Goal: Task Accomplishment & Management: Use online tool/utility

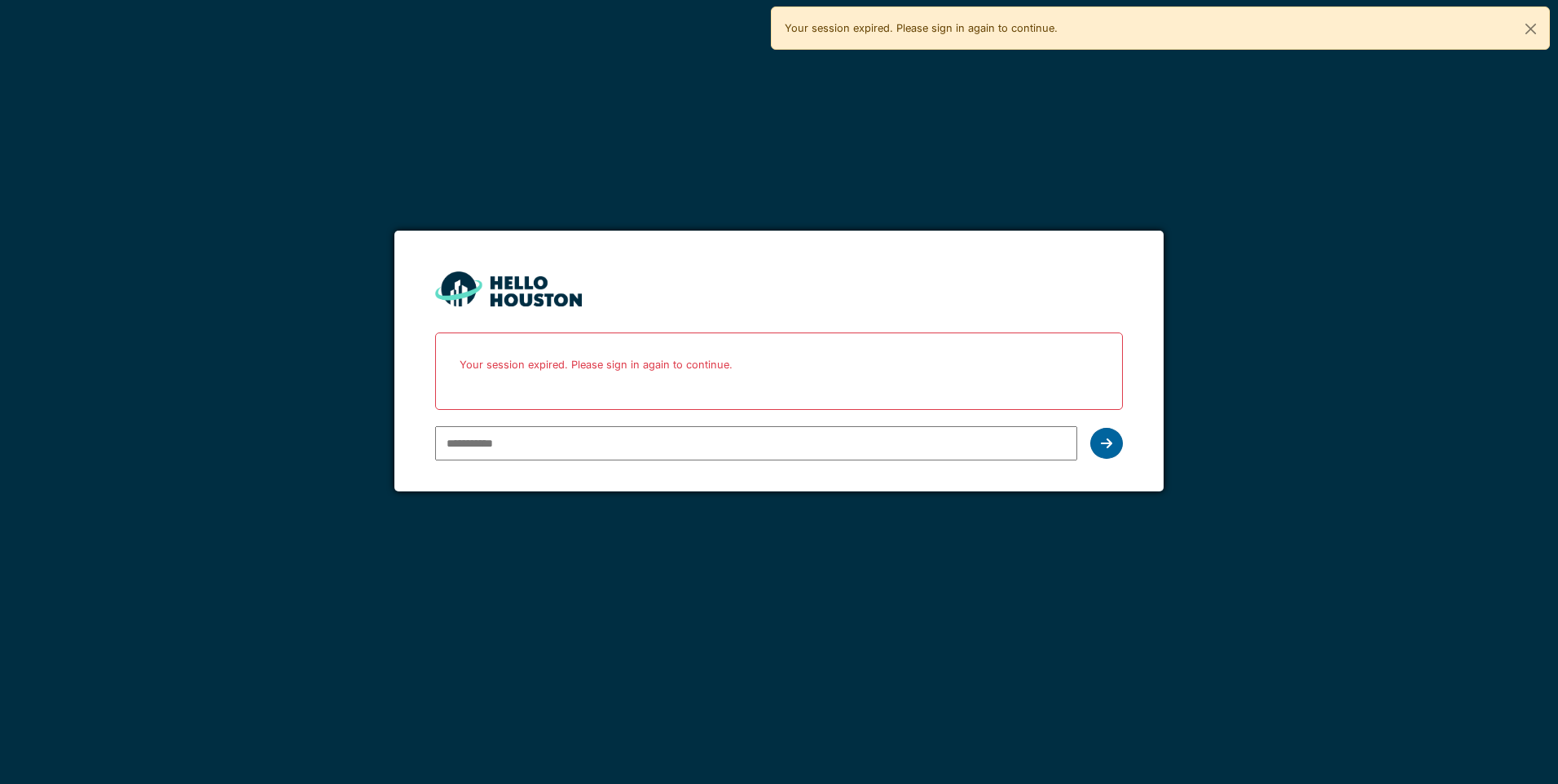
type input "**********"
click at [1109, 440] on icon at bounding box center [1107, 444] width 11 height 13
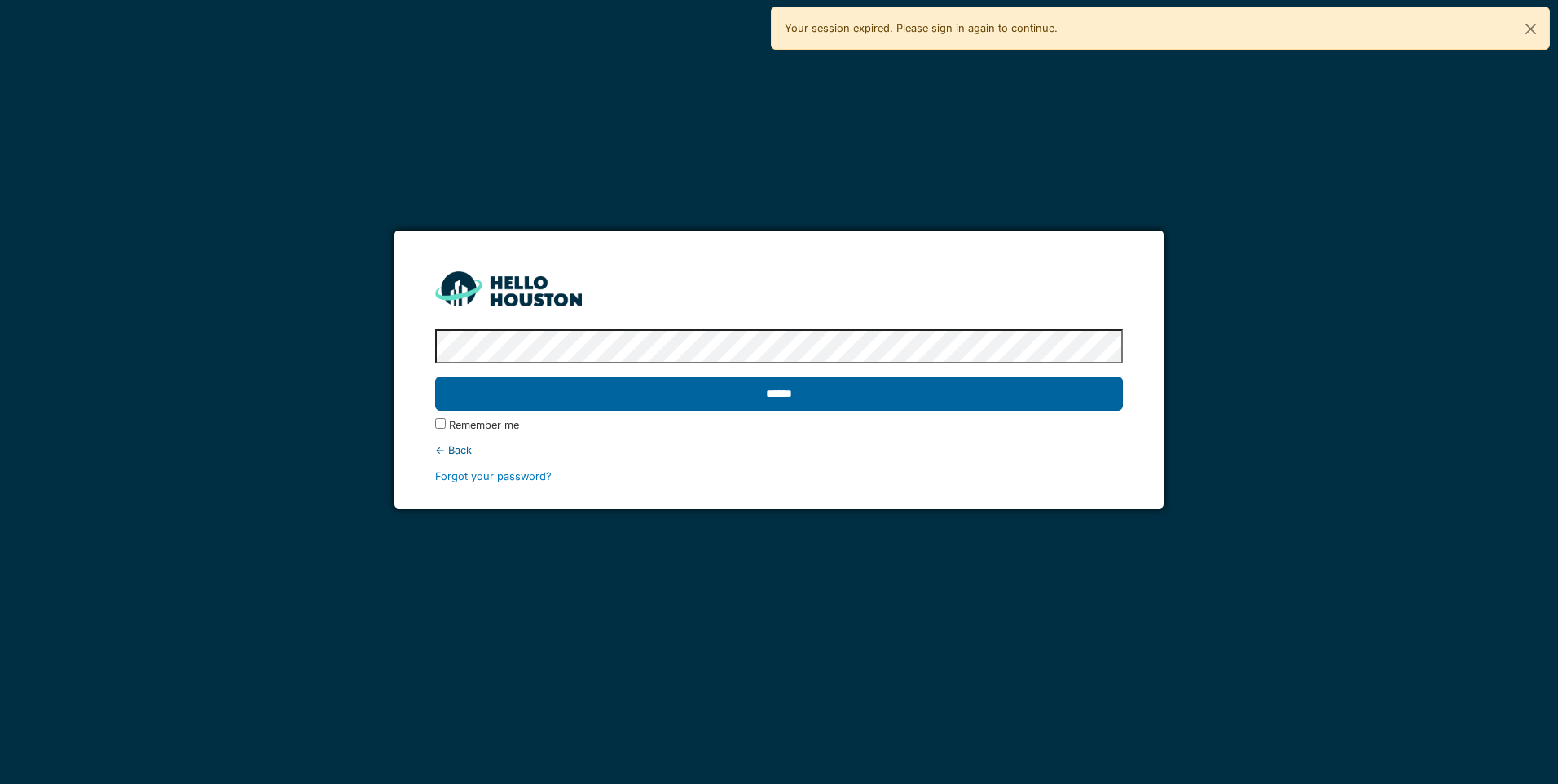
click at [969, 404] on input "******" at bounding box center [779, 394] width 687 height 34
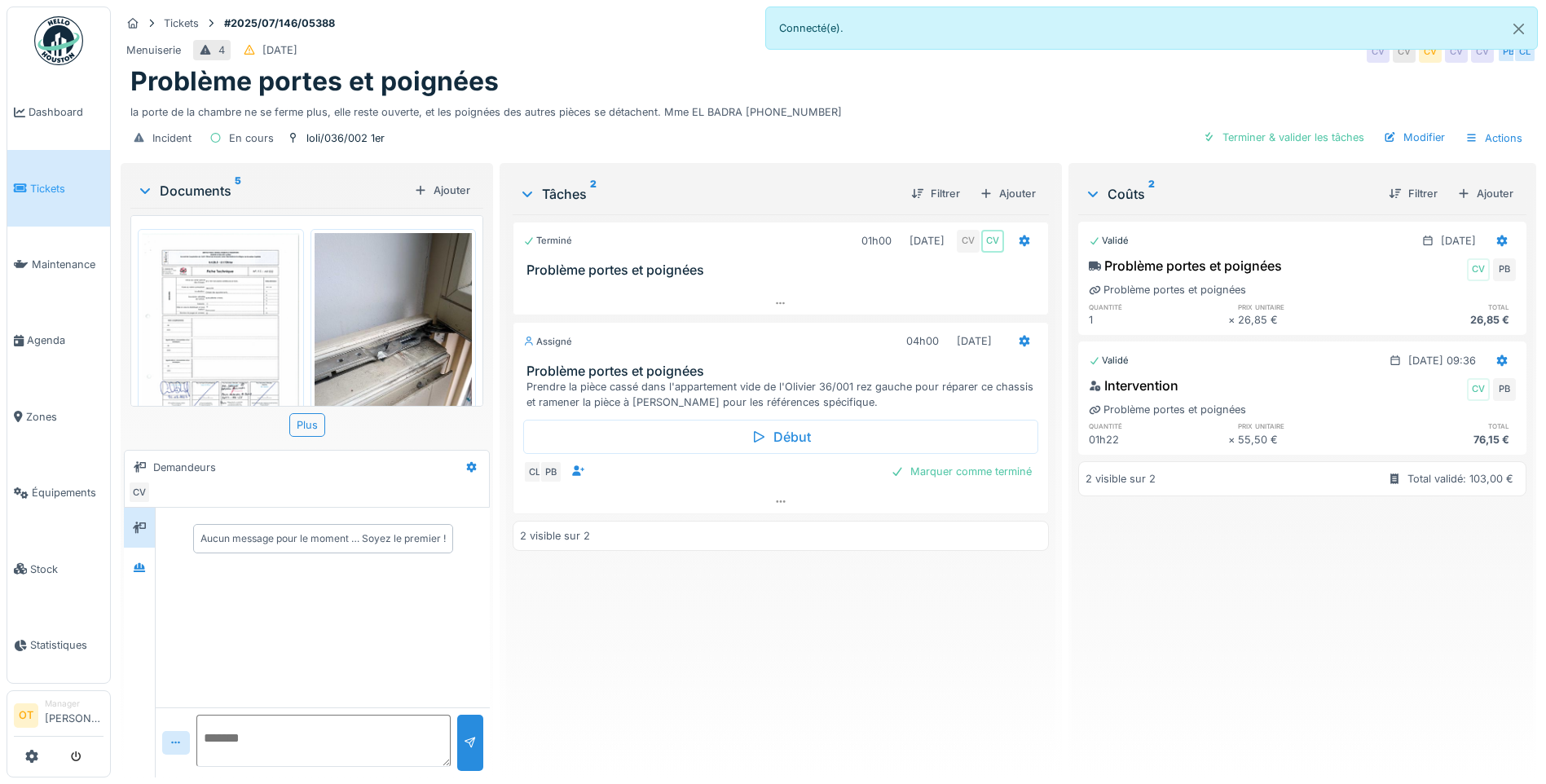
scroll to position [81, 0]
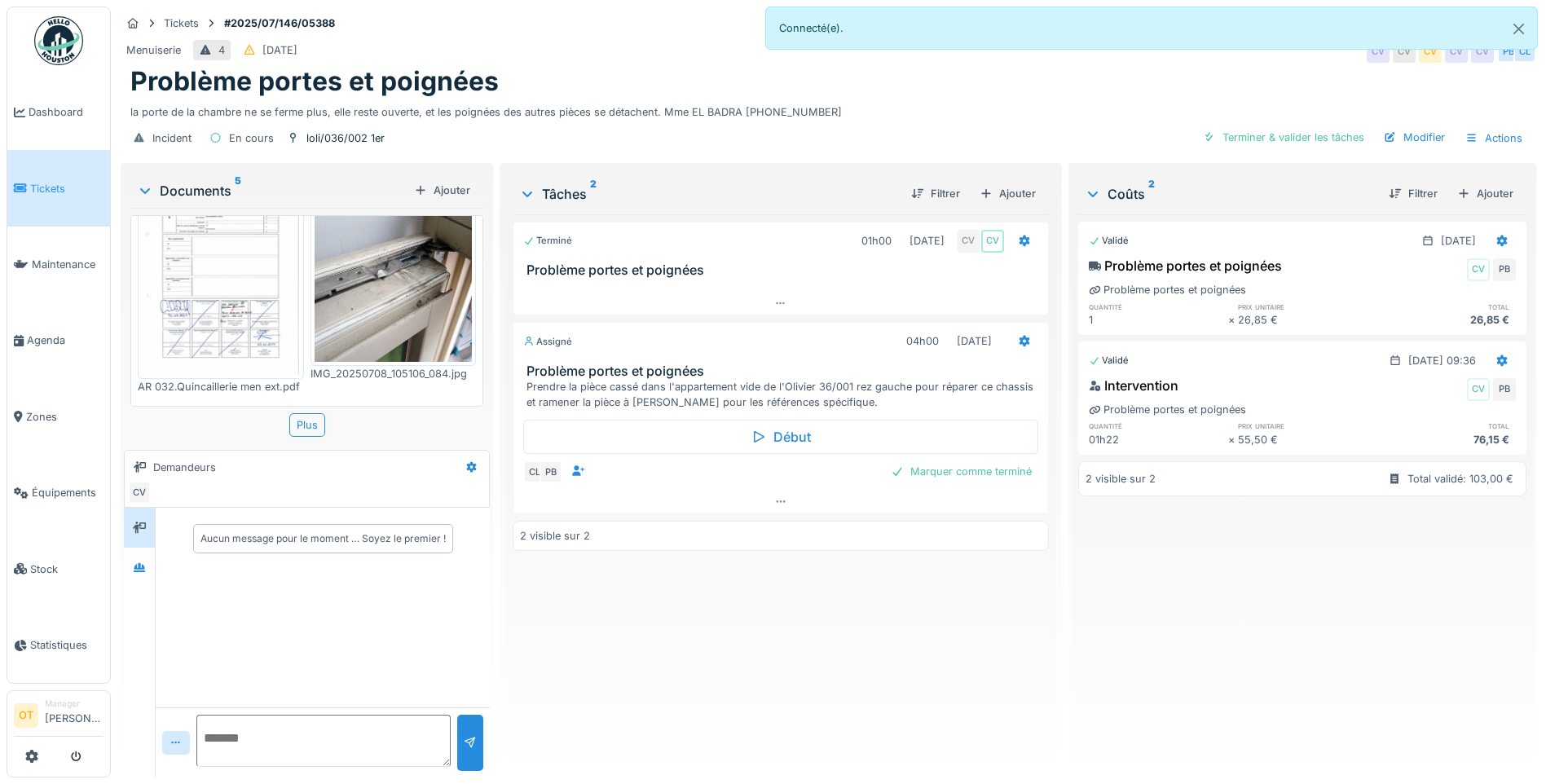
click at [364, 317] on img at bounding box center [393, 256] width 158 height 210
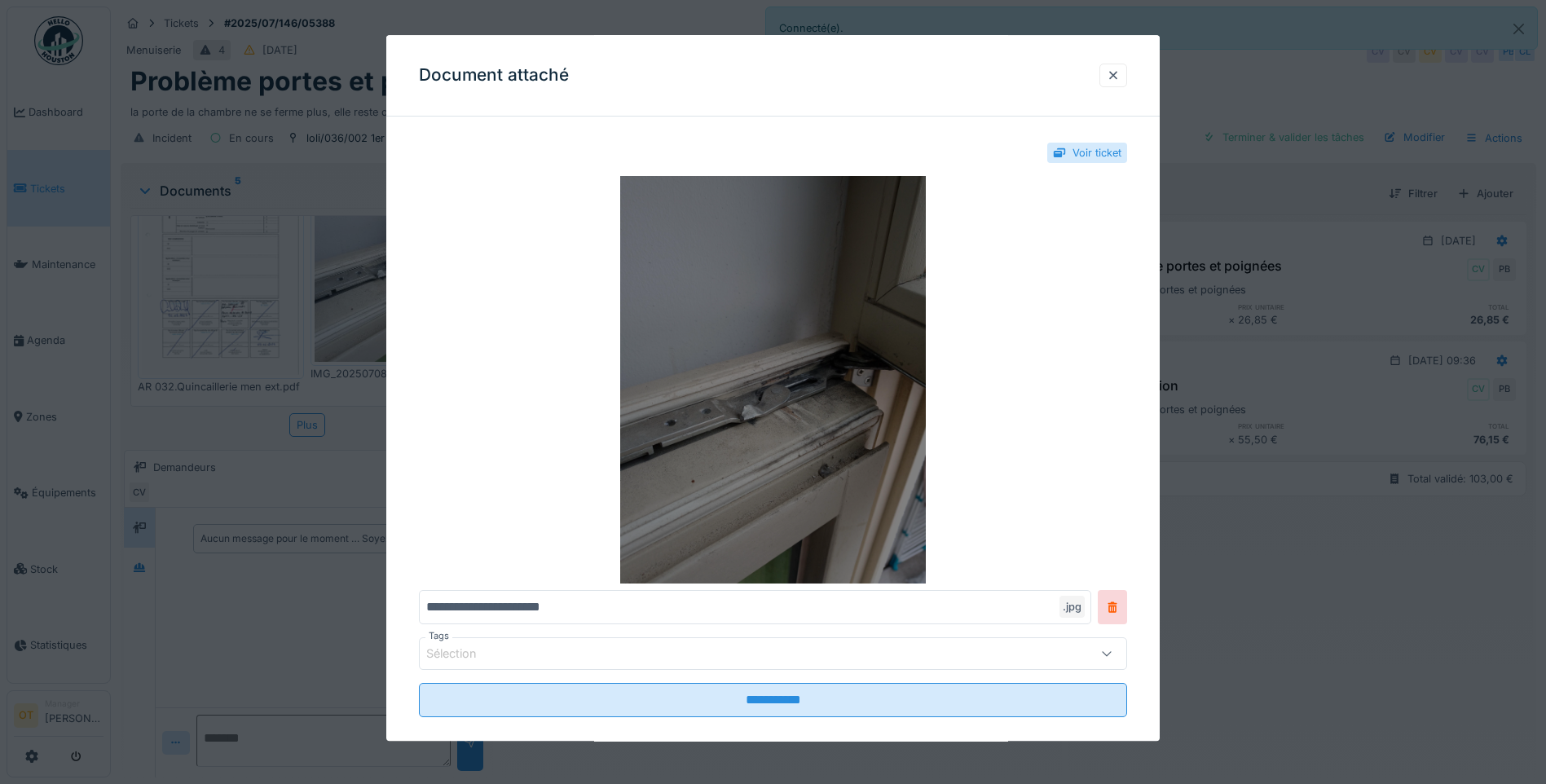
click at [825, 498] on img at bounding box center [773, 380] width 708 height 407
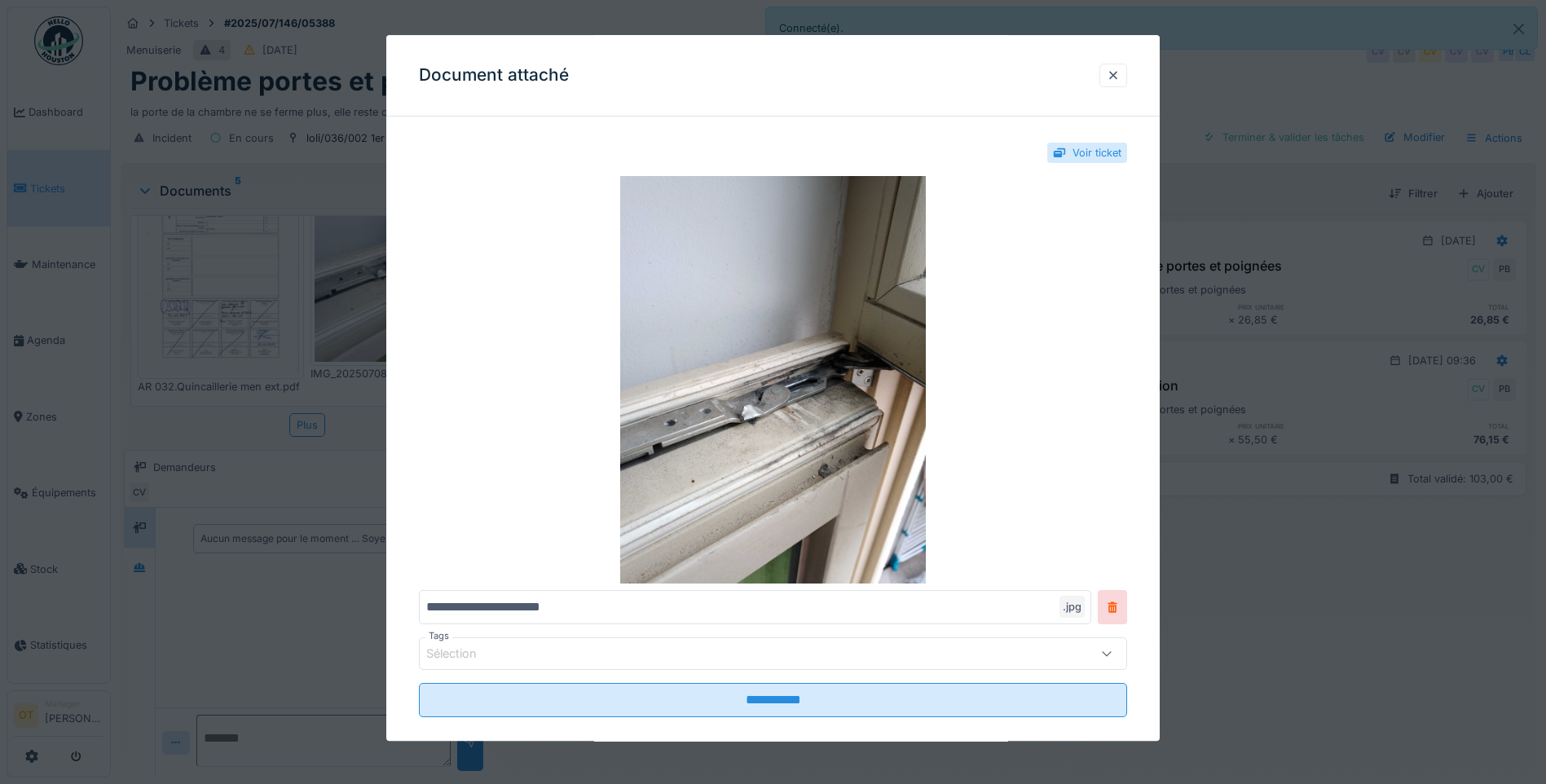
click at [311, 441] on div at bounding box center [773, 392] width 1546 height 784
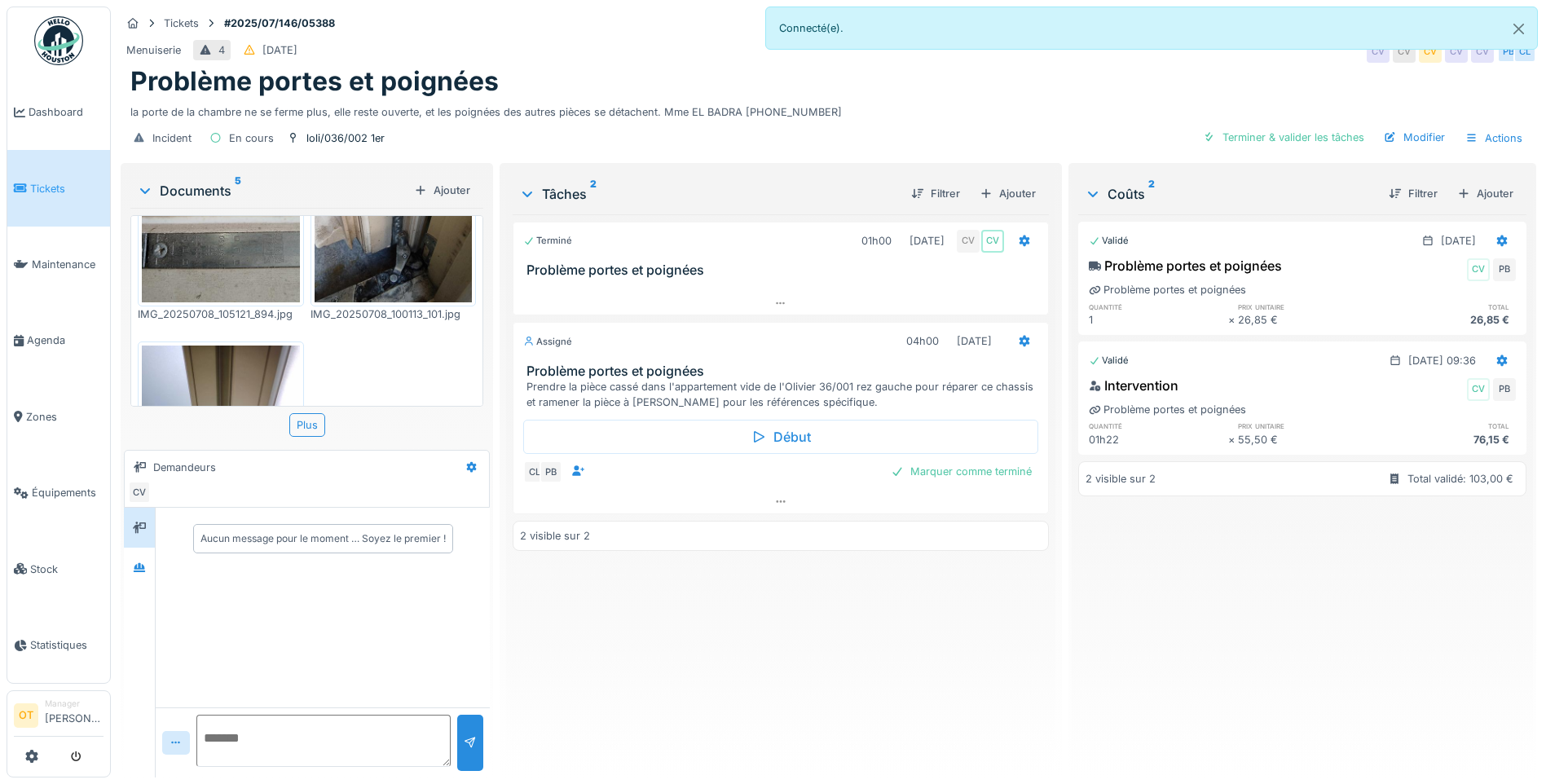
scroll to position [326, 0]
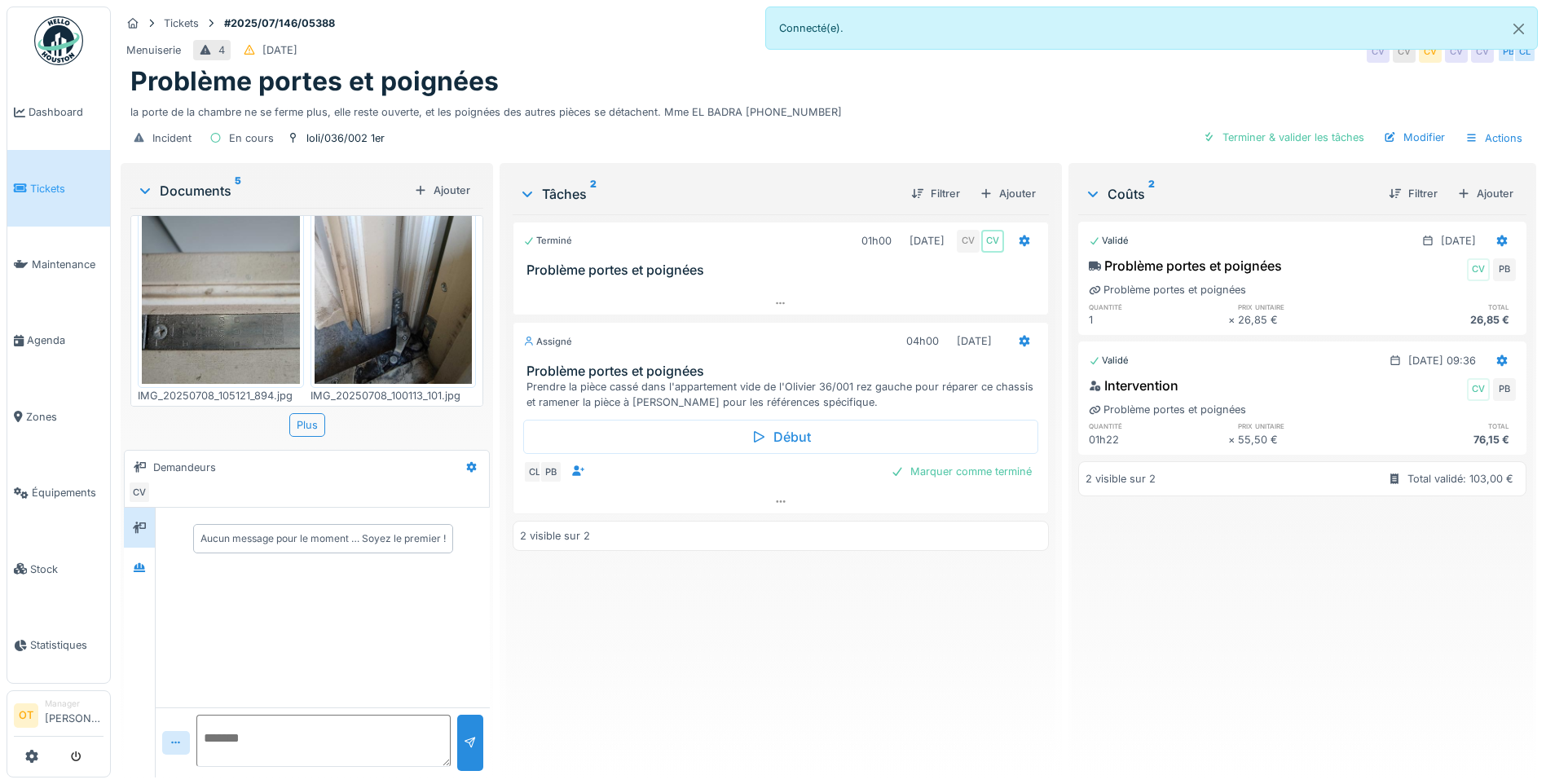
click at [248, 328] on img at bounding box center [220, 278] width 158 height 210
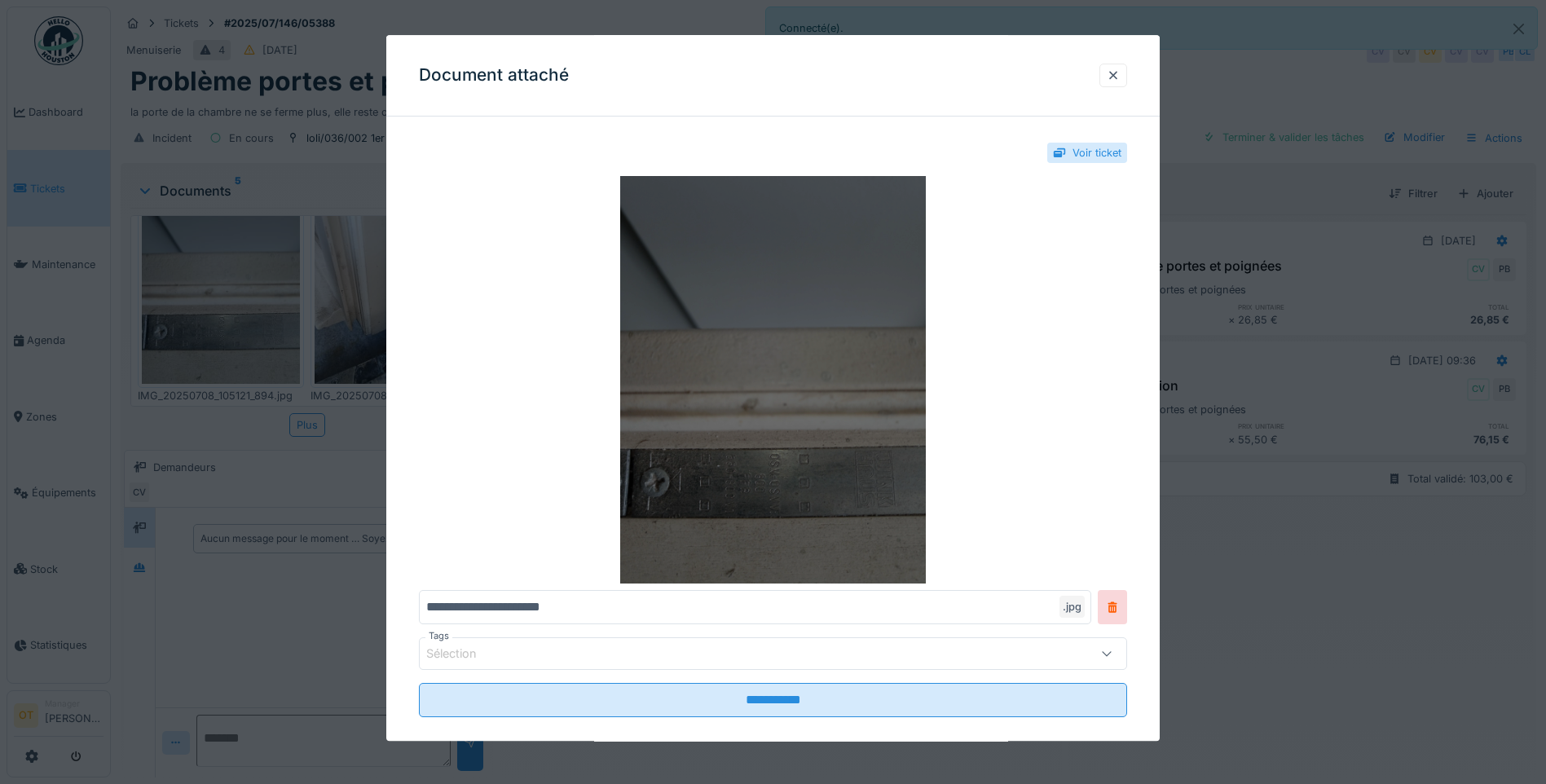
click at [700, 422] on img at bounding box center [773, 380] width 708 height 407
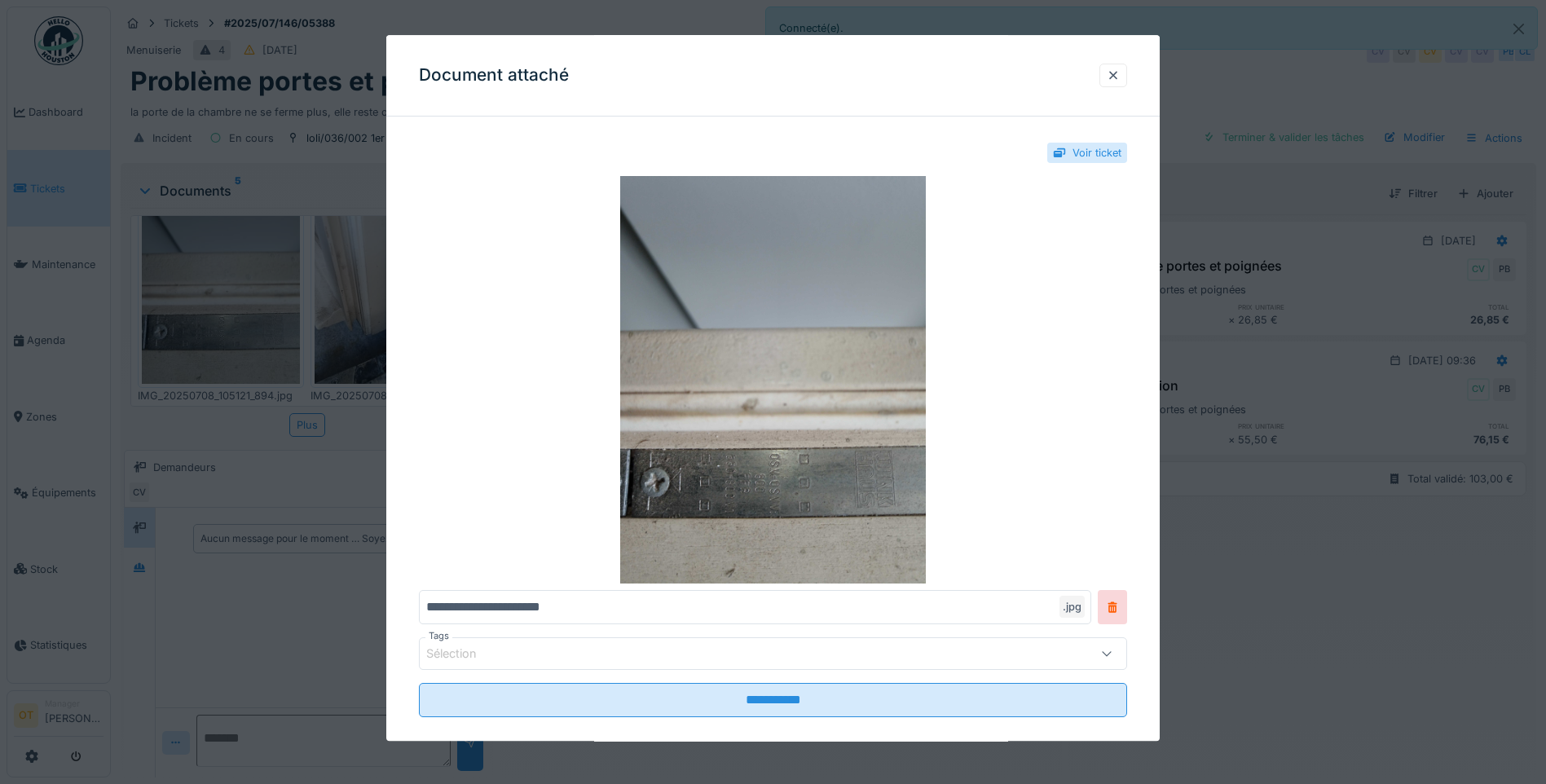
click at [1227, 430] on div at bounding box center [773, 392] width 1546 height 784
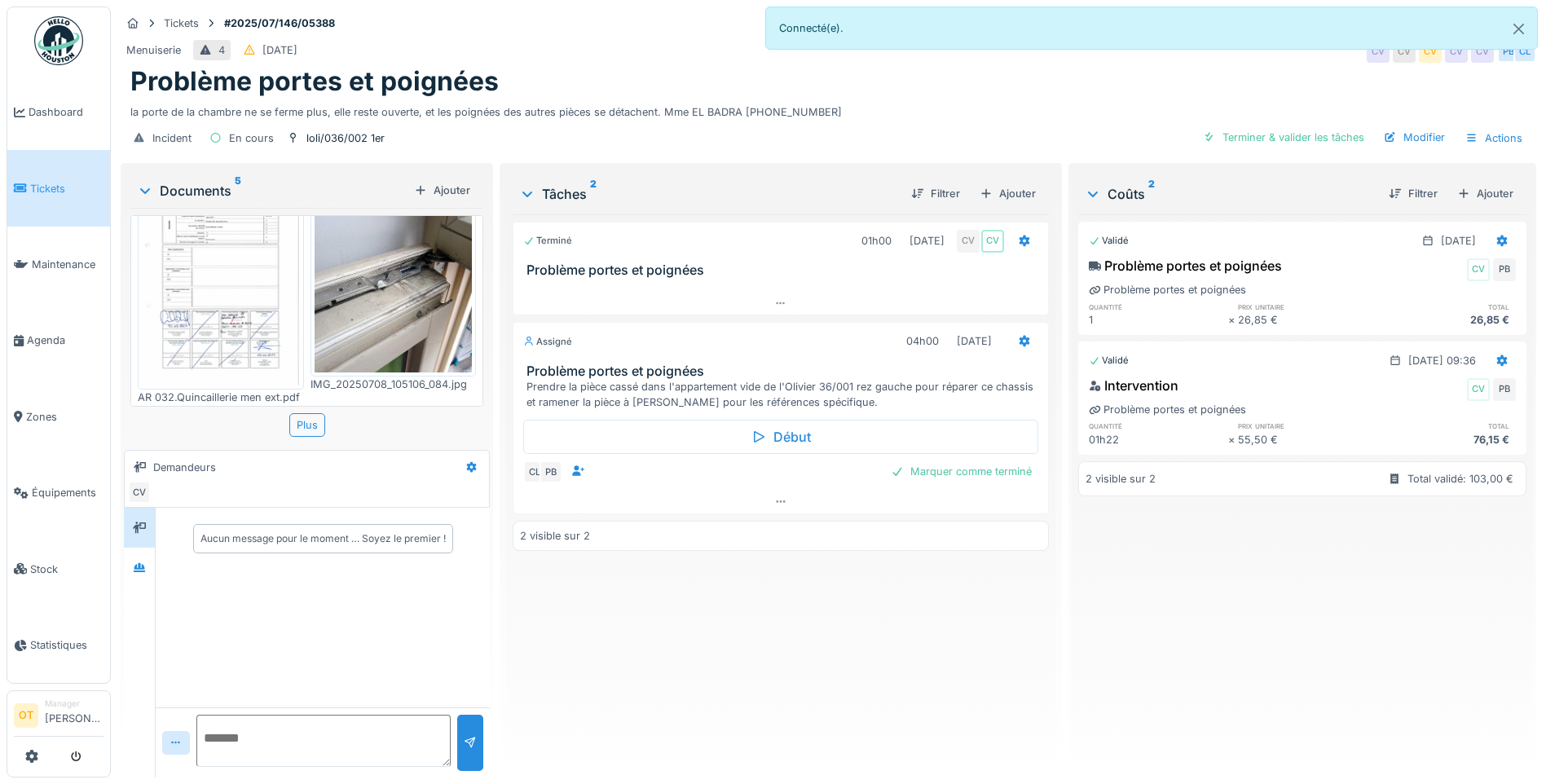
scroll to position [0, 0]
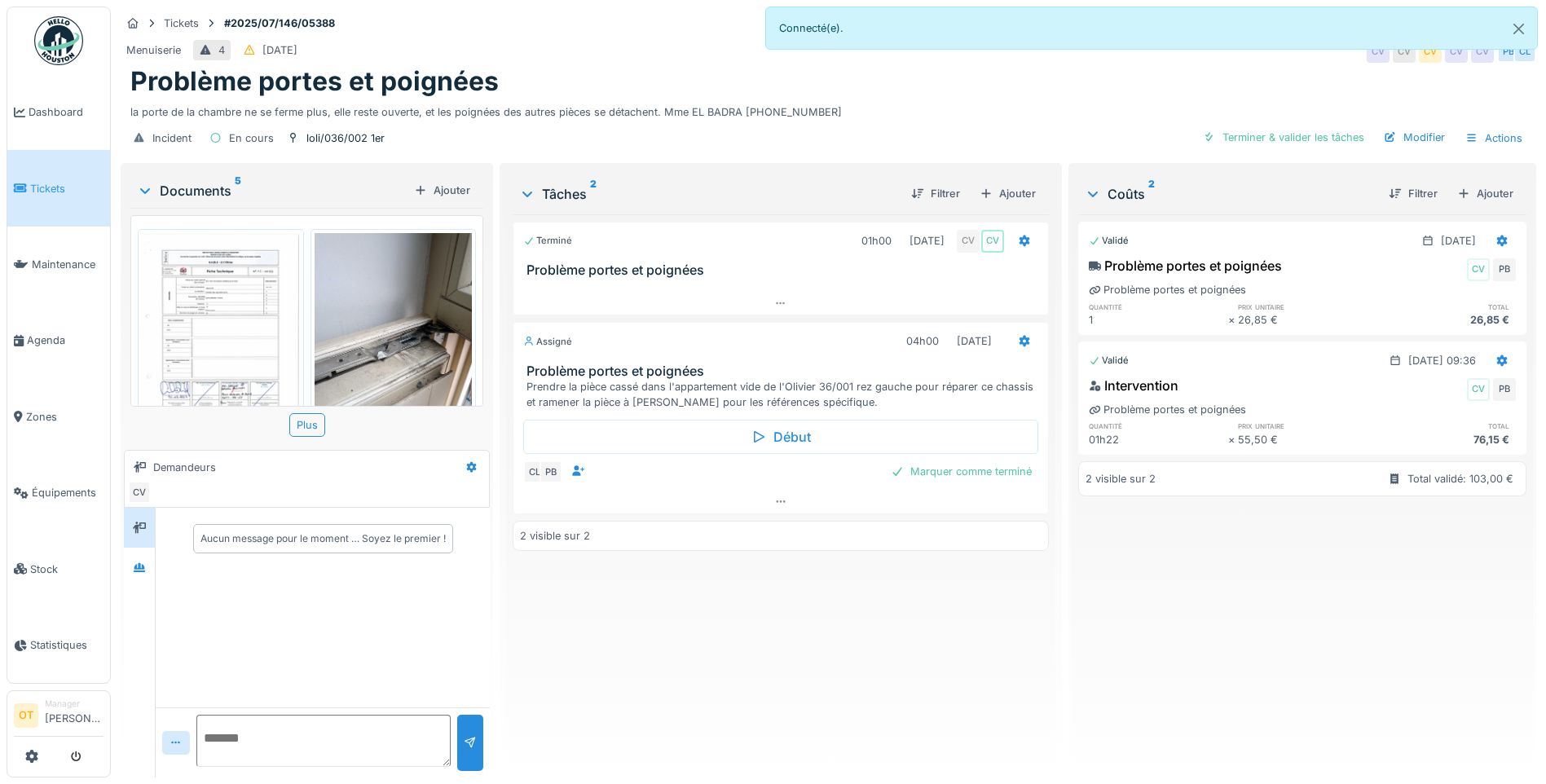
click at [368, 347] on img at bounding box center [393, 338] width 158 height 210
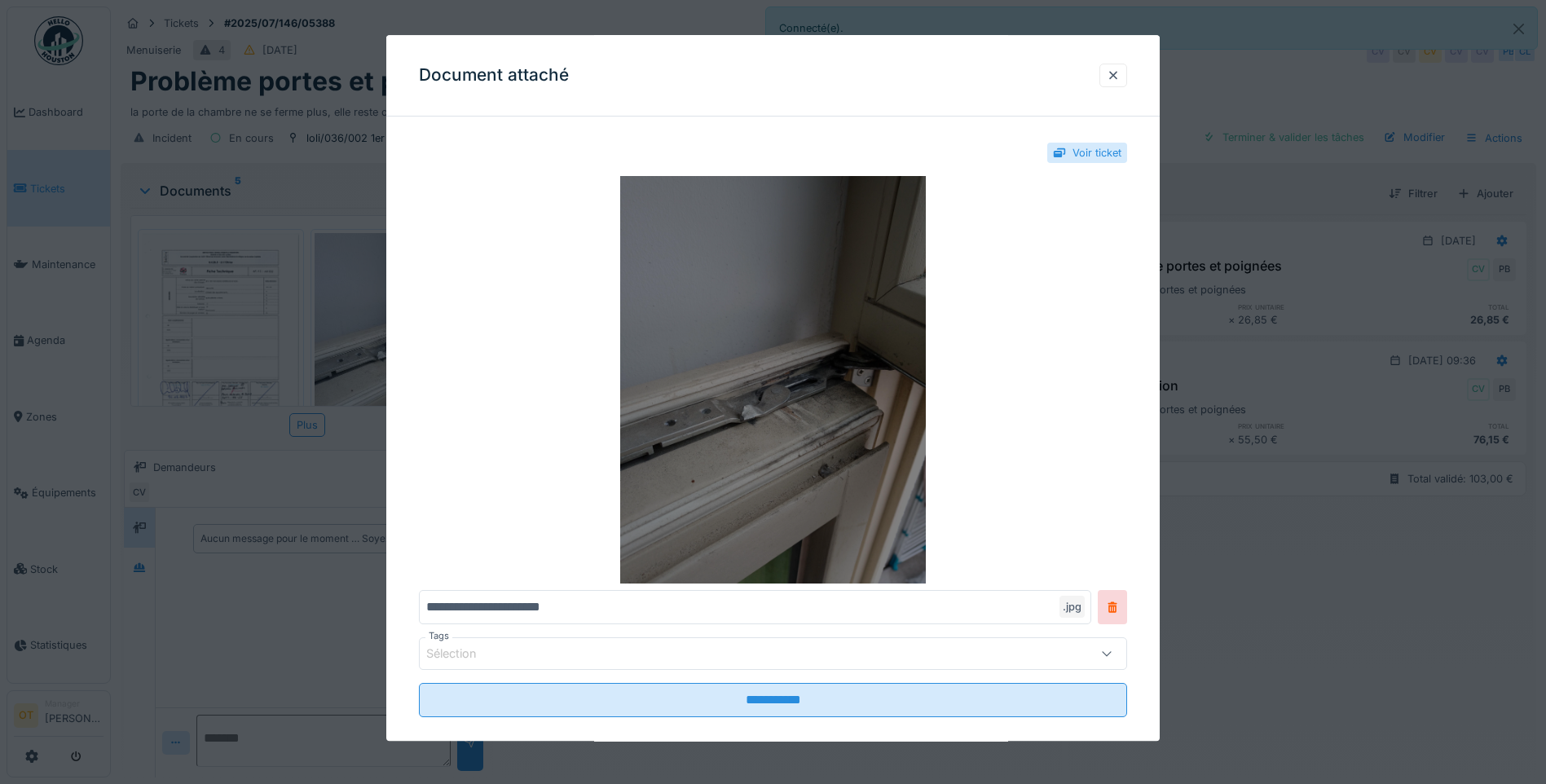
click at [673, 424] on img at bounding box center [773, 380] width 708 height 407
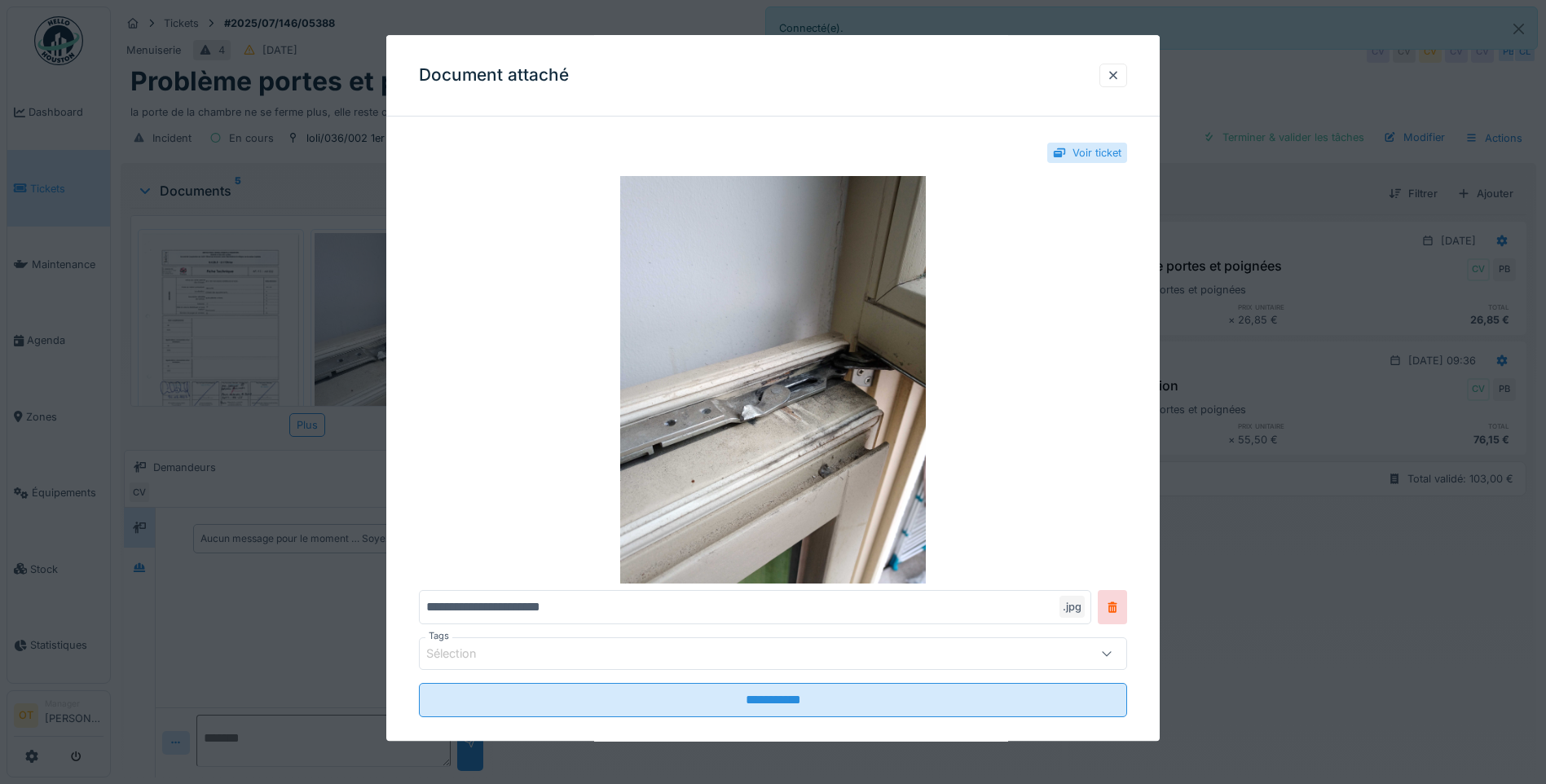
click at [1225, 382] on div at bounding box center [773, 392] width 1546 height 784
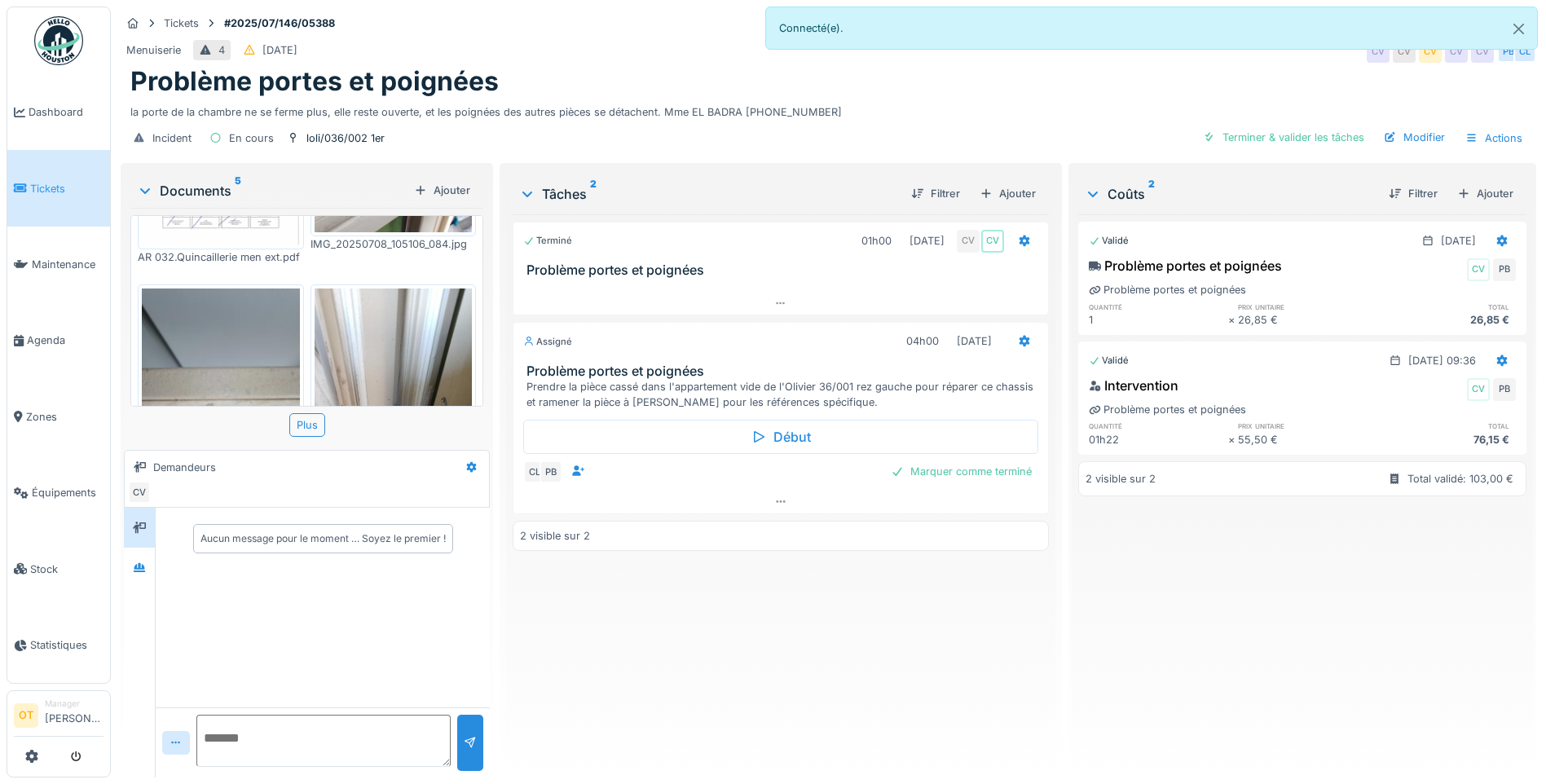
scroll to position [326, 0]
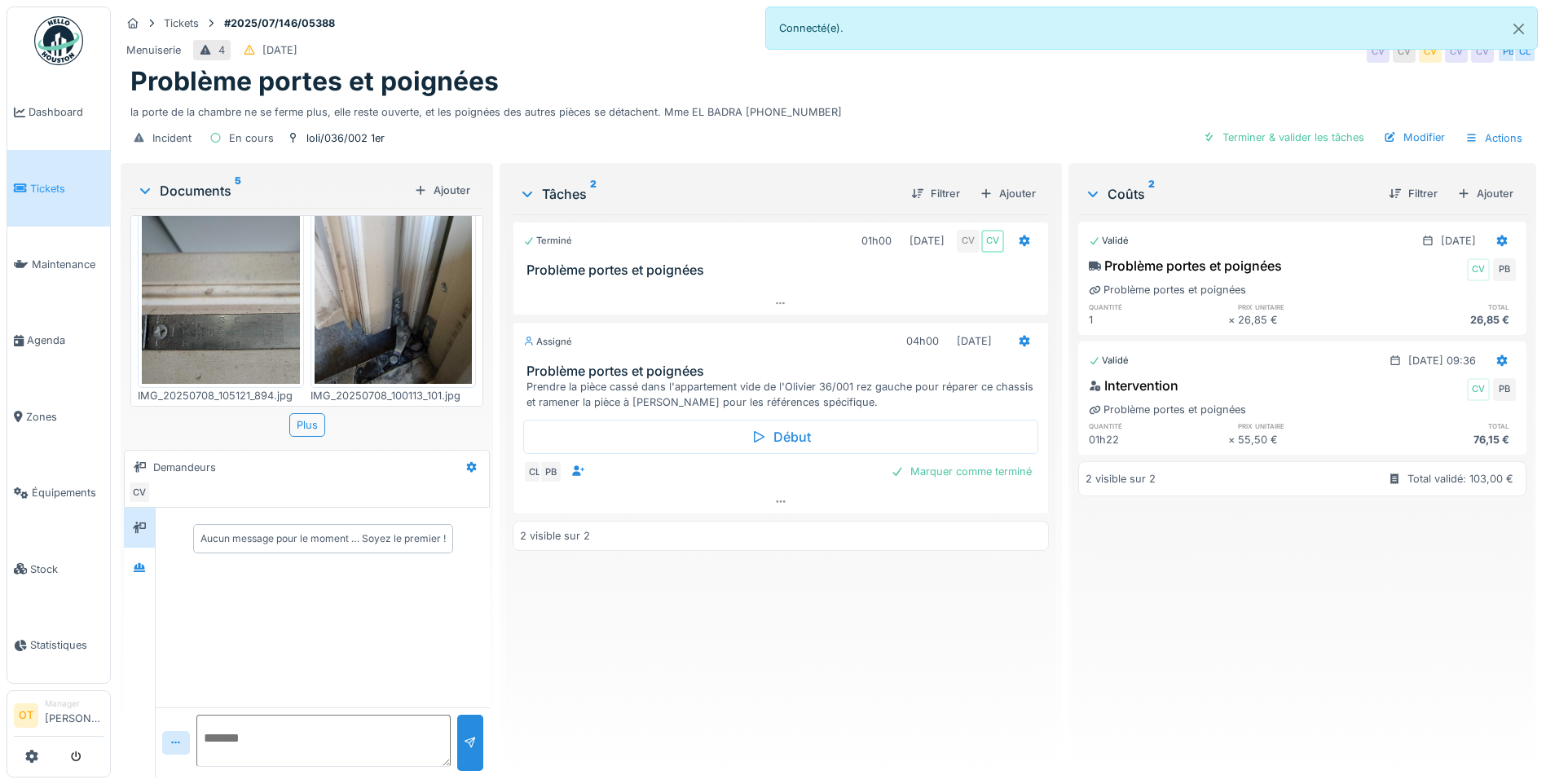
click at [239, 284] on img at bounding box center [220, 278] width 158 height 210
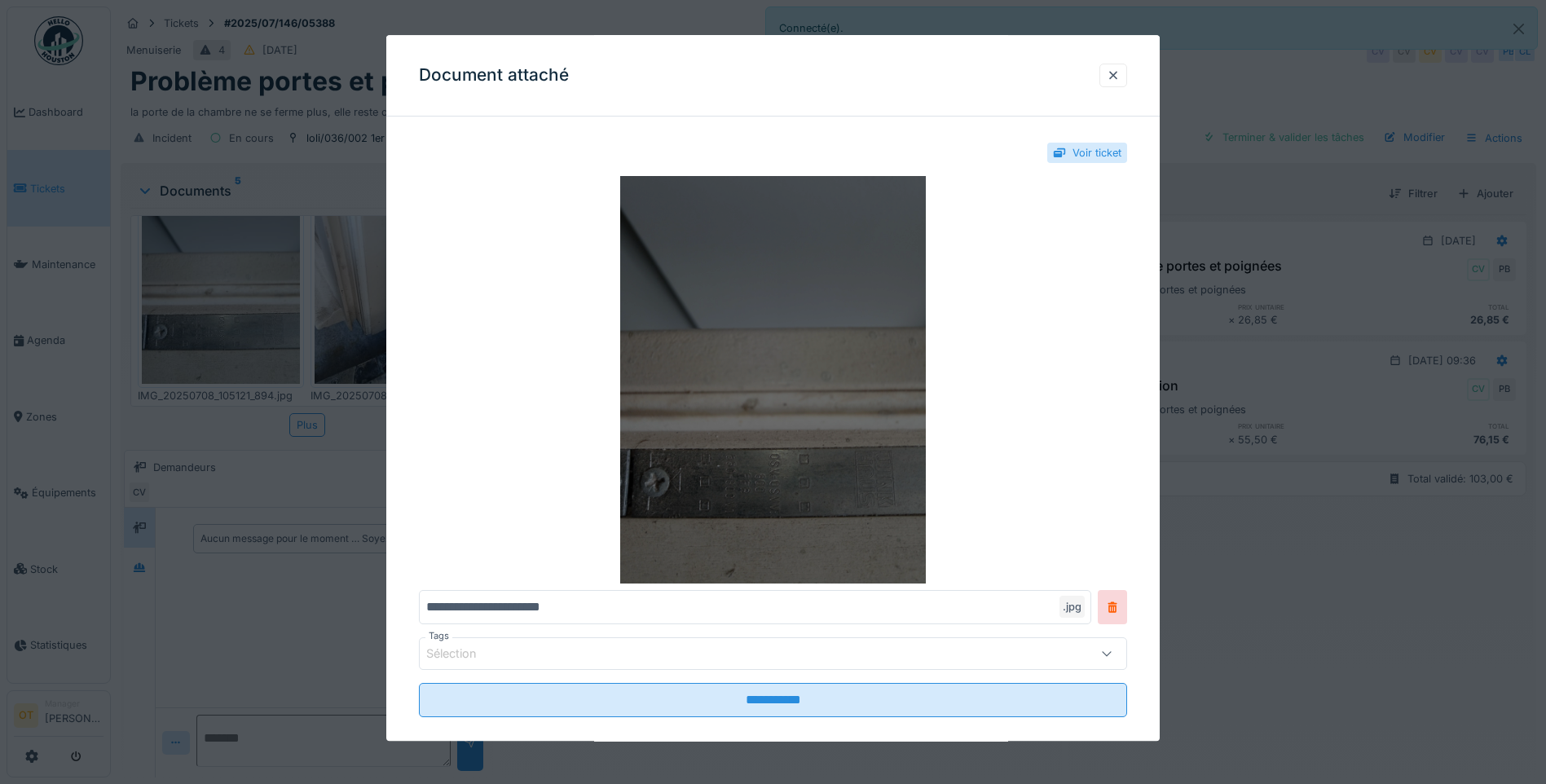
click at [774, 399] on img at bounding box center [773, 380] width 708 height 407
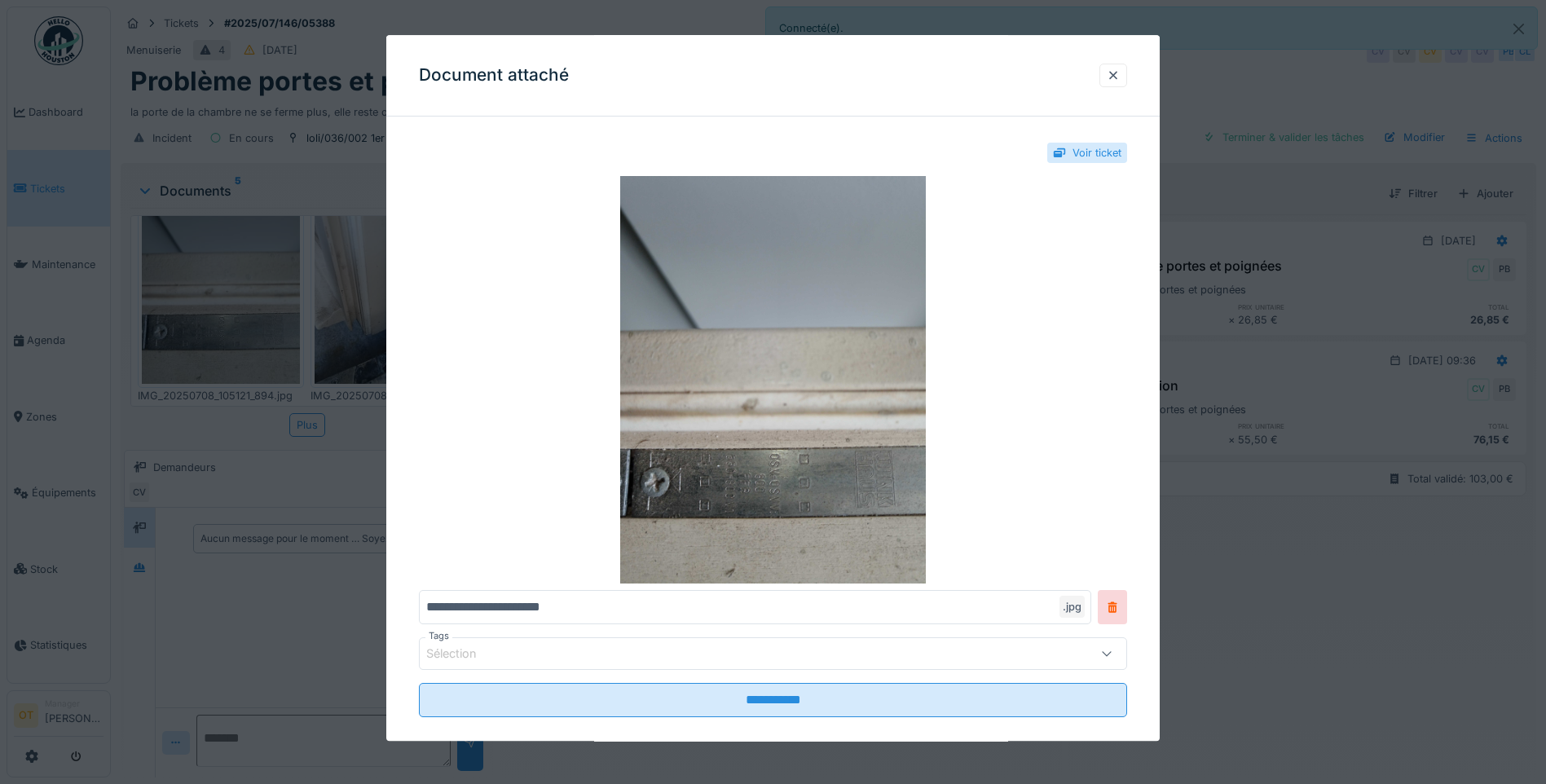
click at [331, 398] on div at bounding box center [773, 392] width 1546 height 784
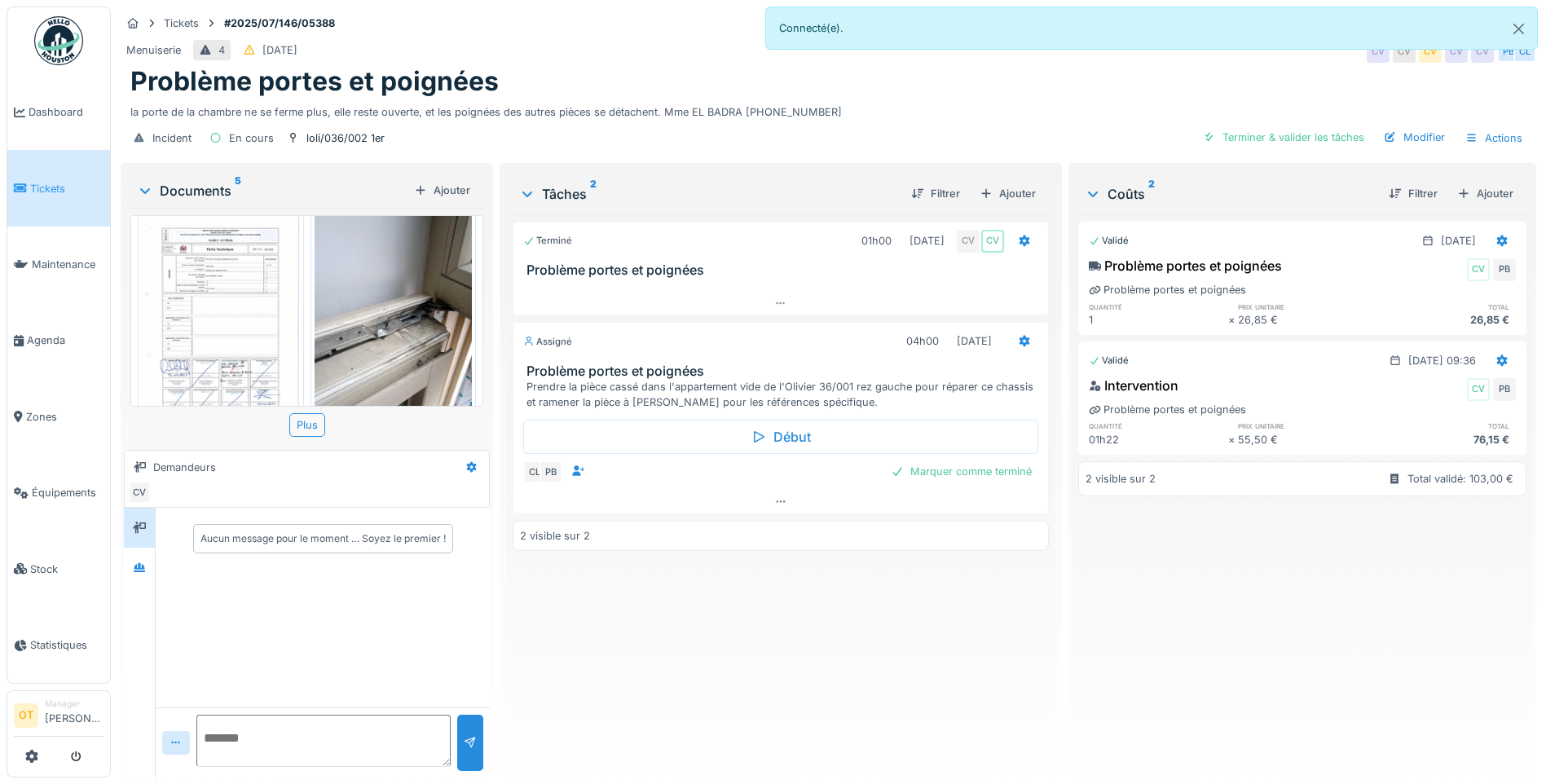
scroll to position [0, 0]
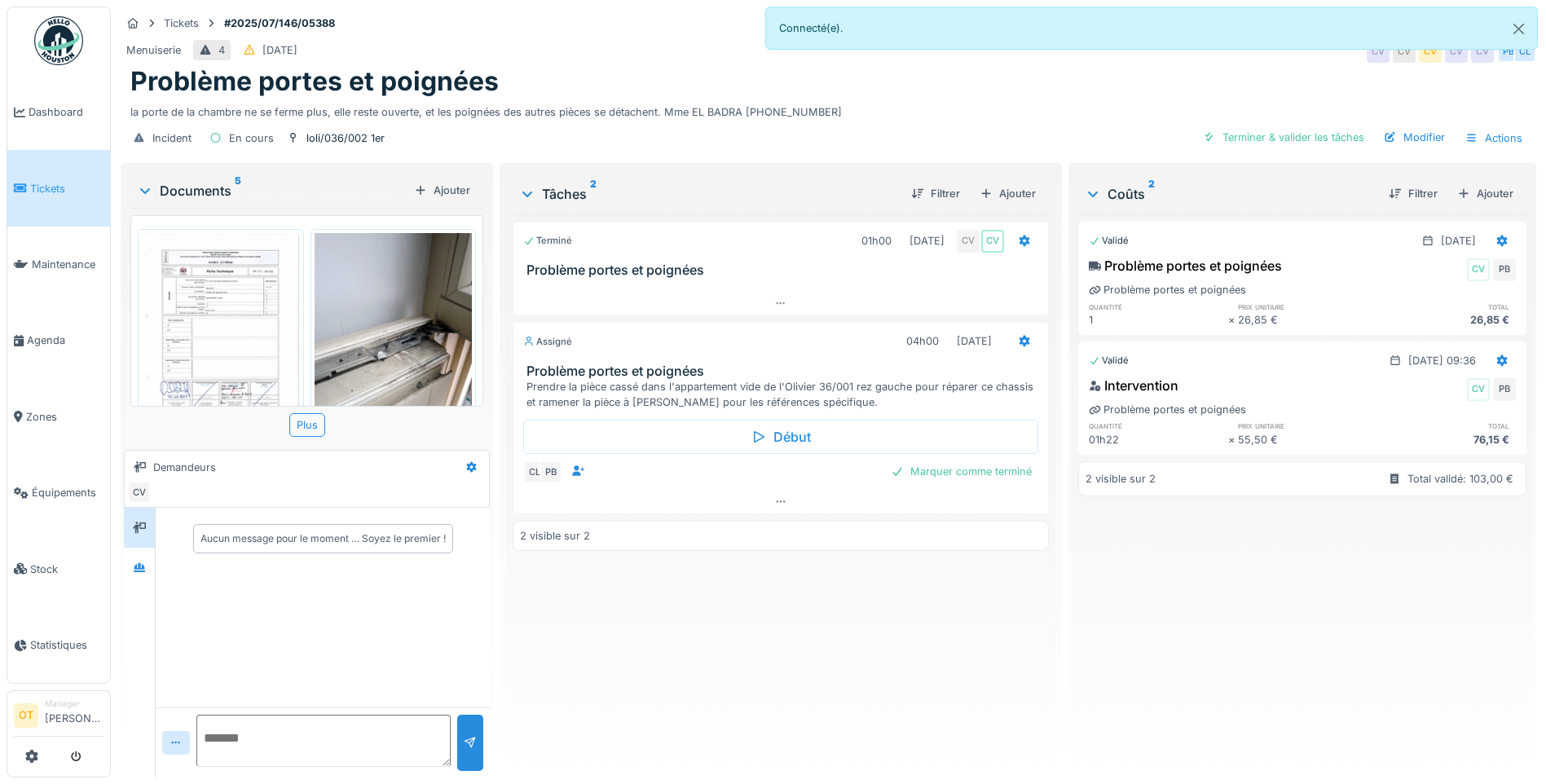
click at [238, 306] on img at bounding box center [220, 344] width 158 height 223
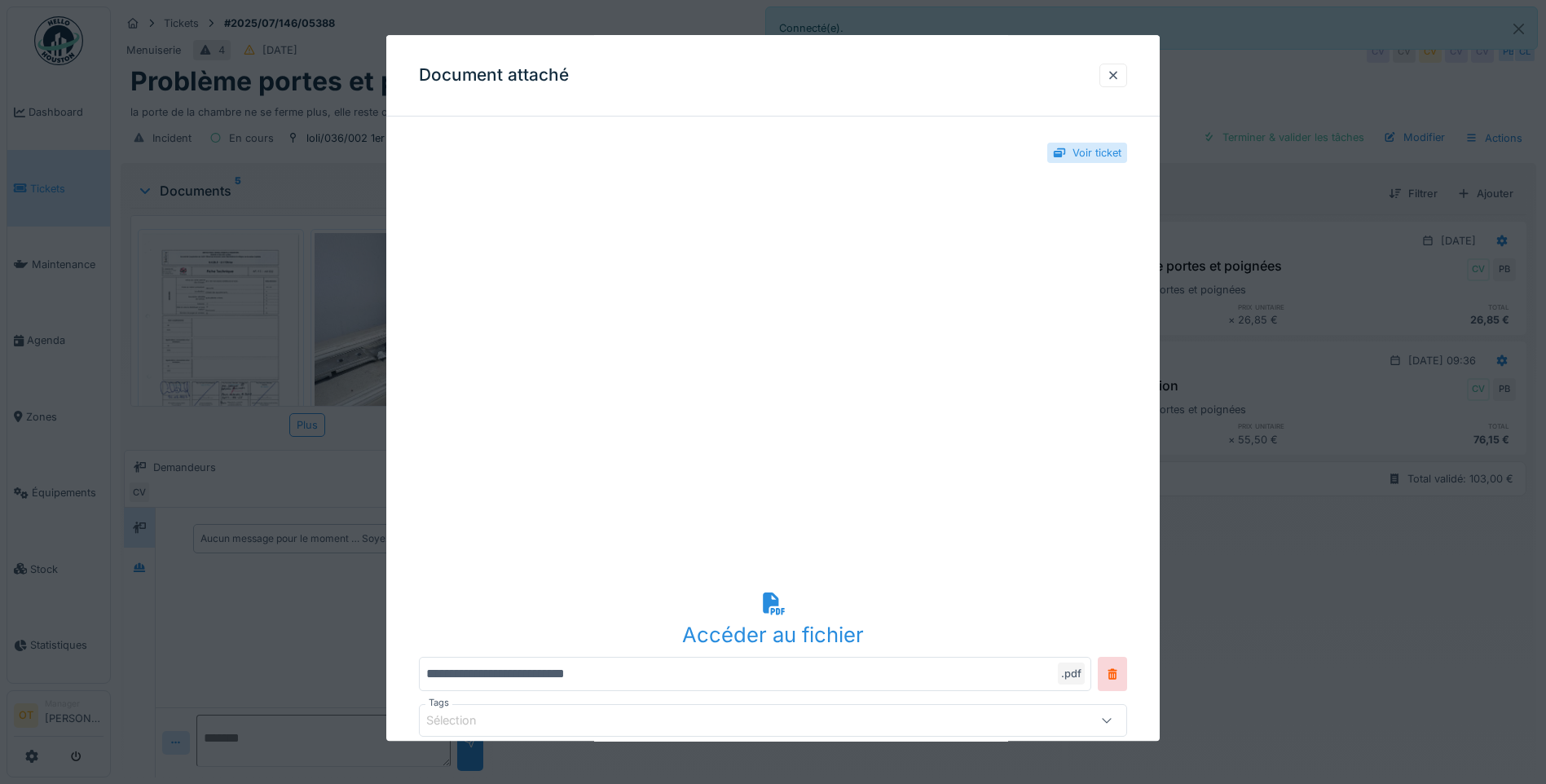
scroll to position [89, 0]
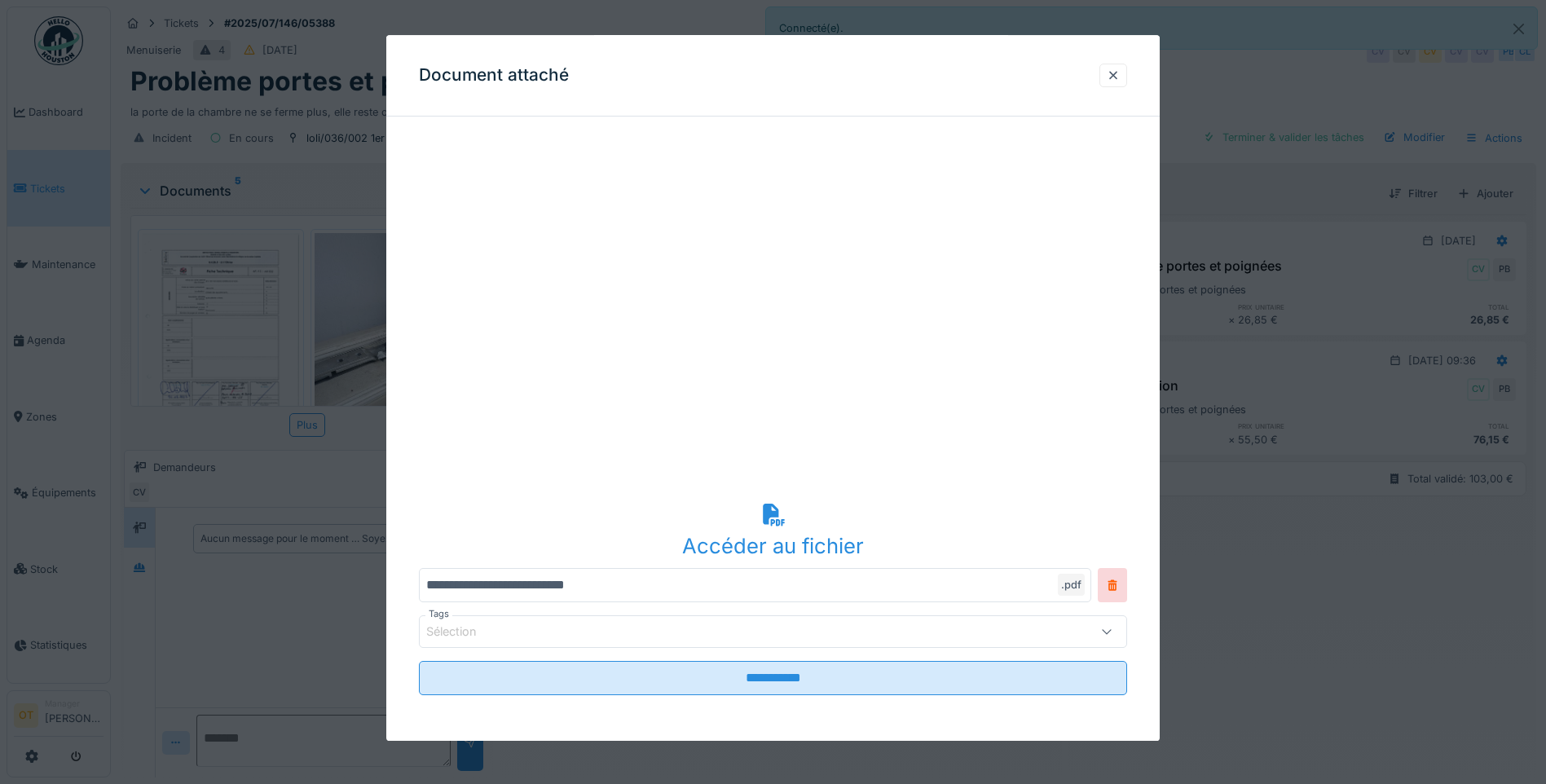
click at [239, 323] on div at bounding box center [773, 392] width 1546 height 784
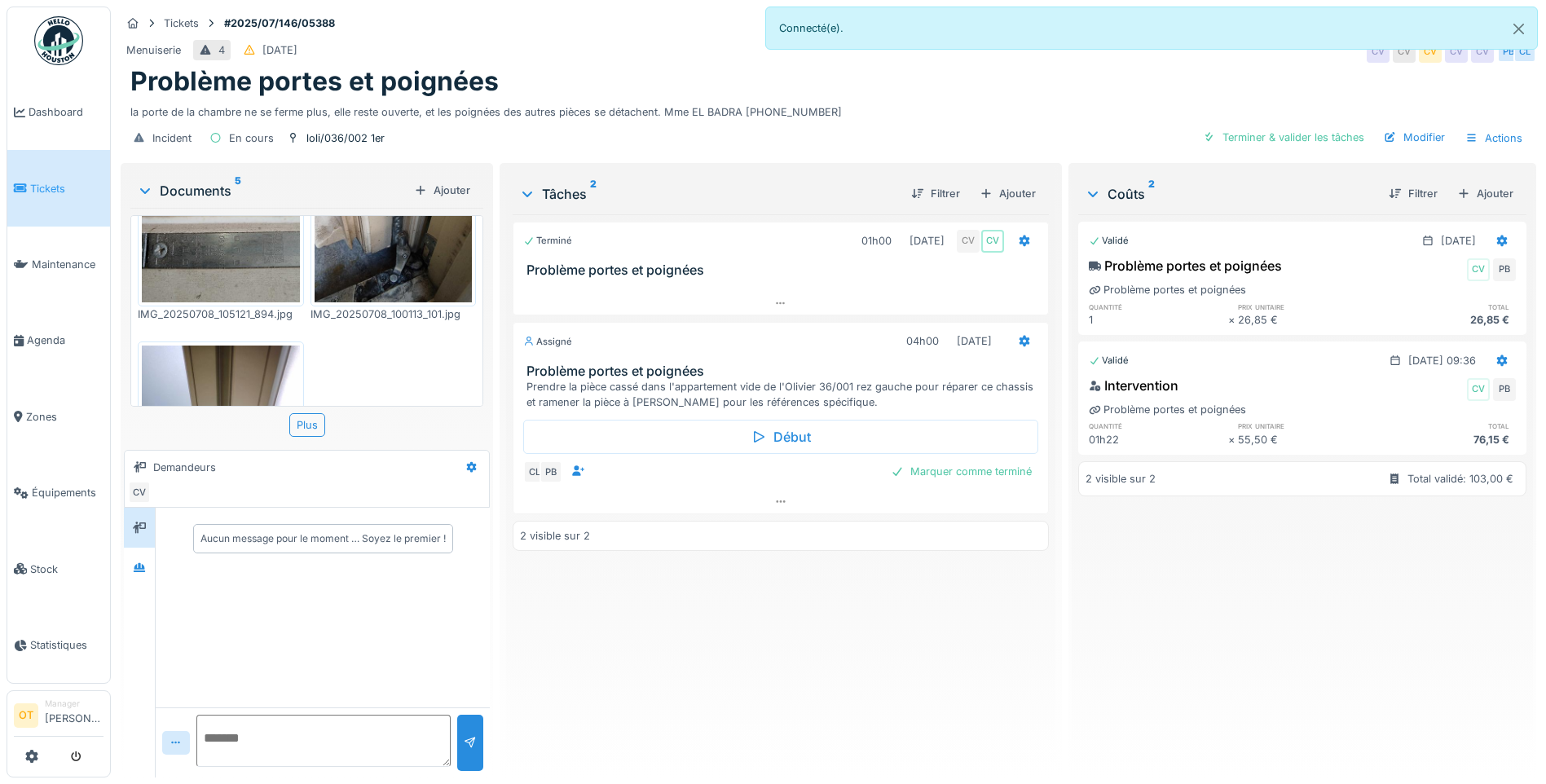
scroll to position [326, 0]
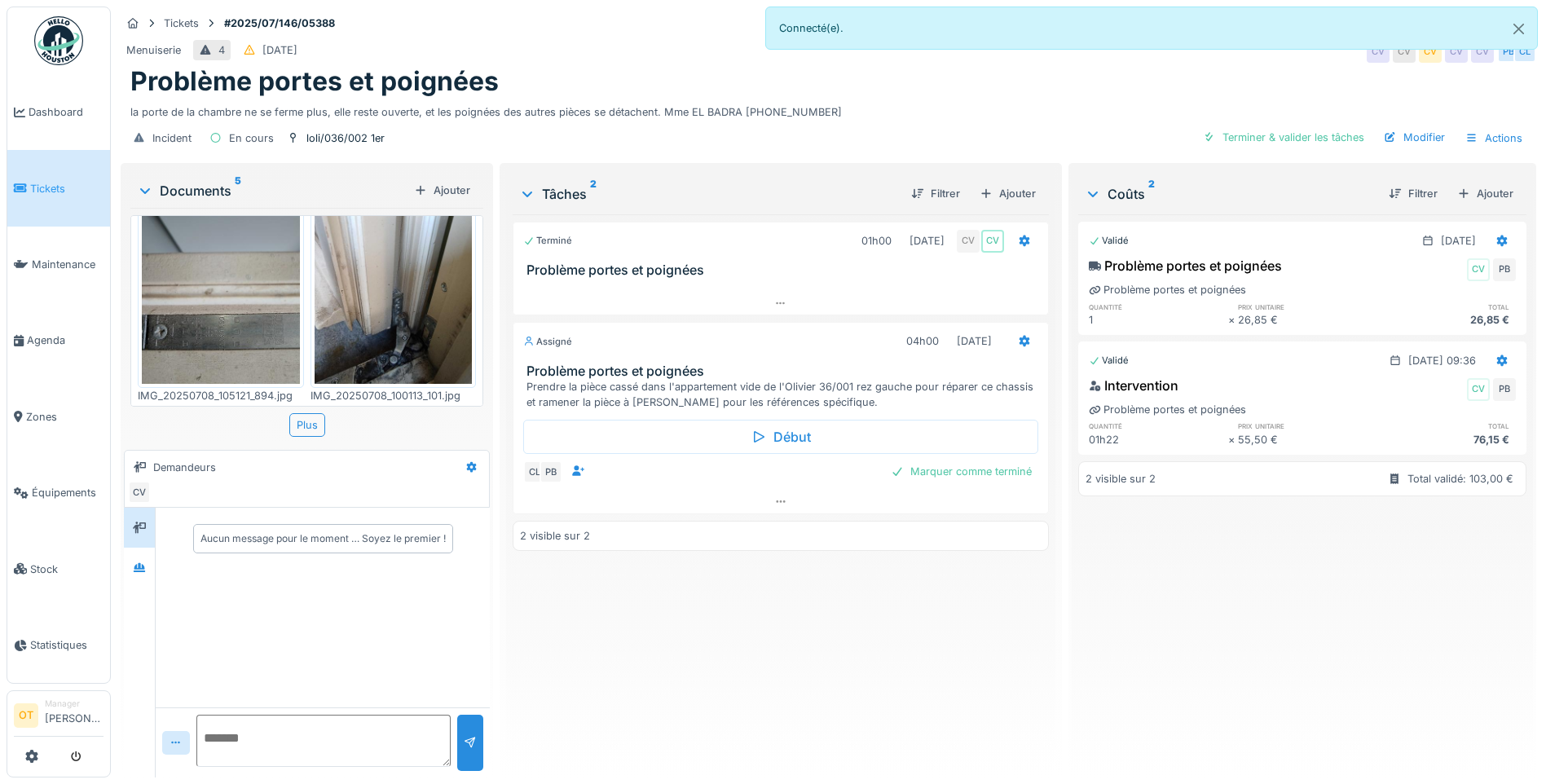
click at [394, 343] on img at bounding box center [393, 278] width 158 height 210
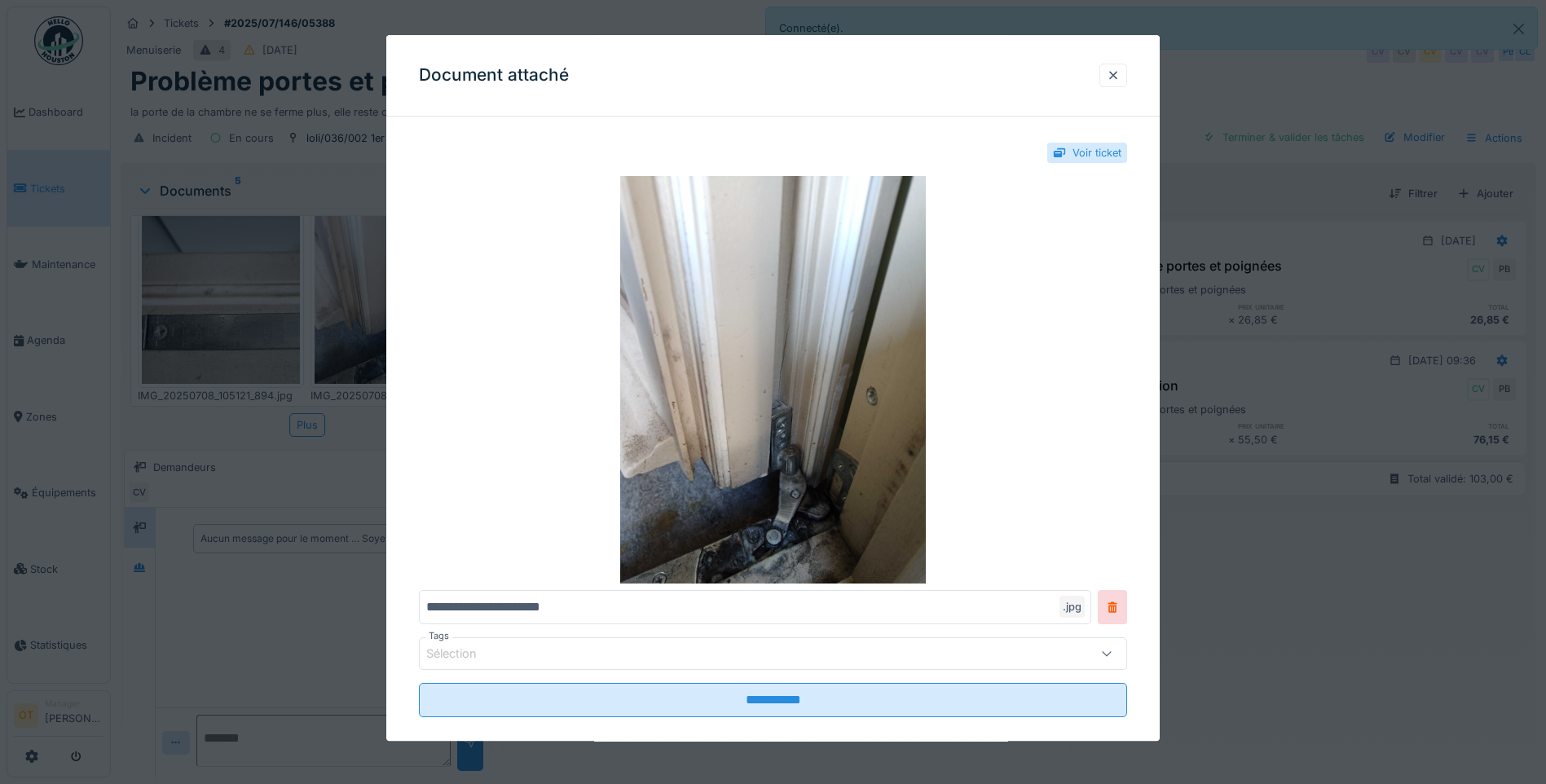
scroll to position [12, 0]
click at [337, 329] on div at bounding box center [773, 392] width 1546 height 784
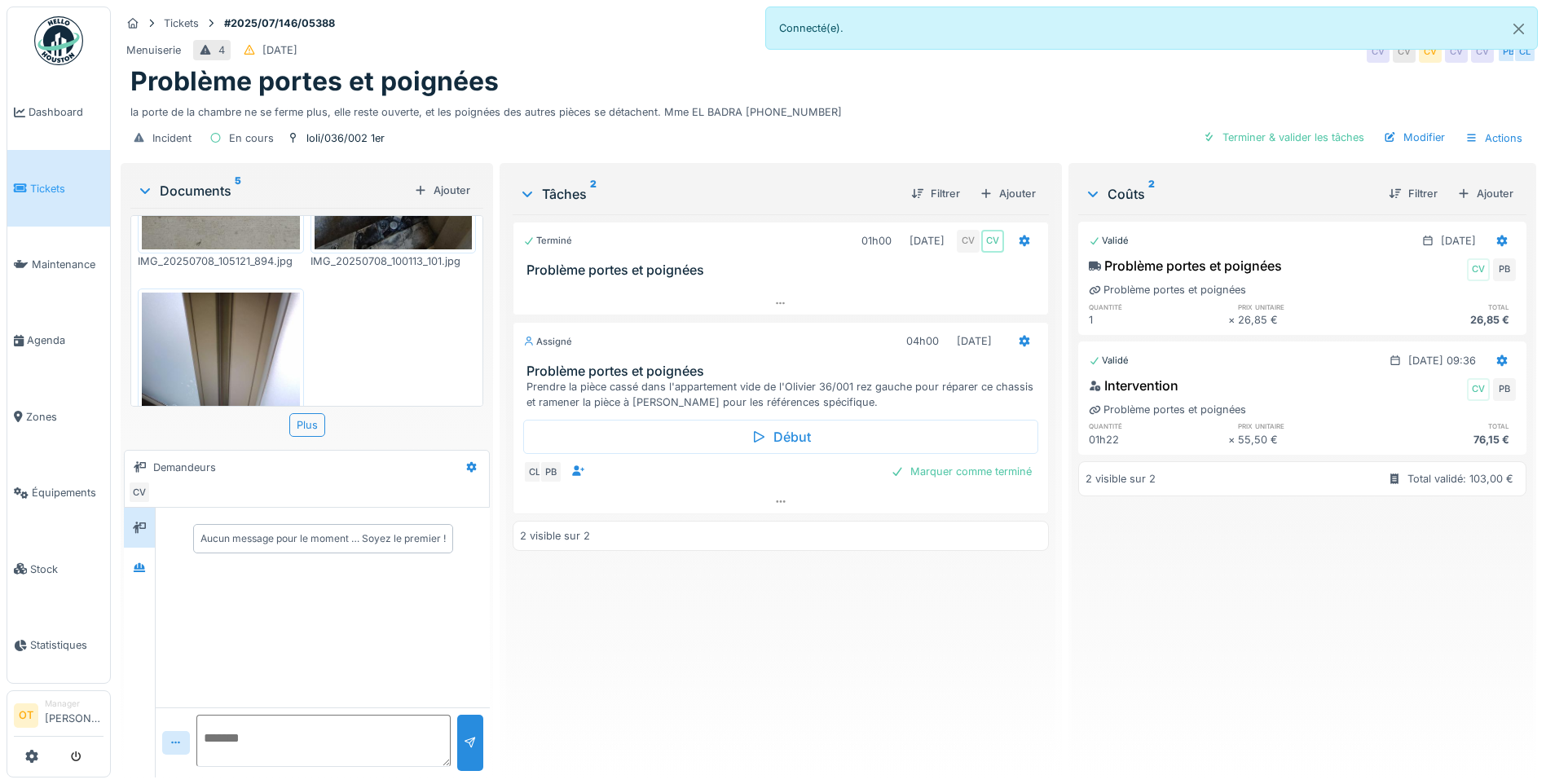
scroll to position [558, 0]
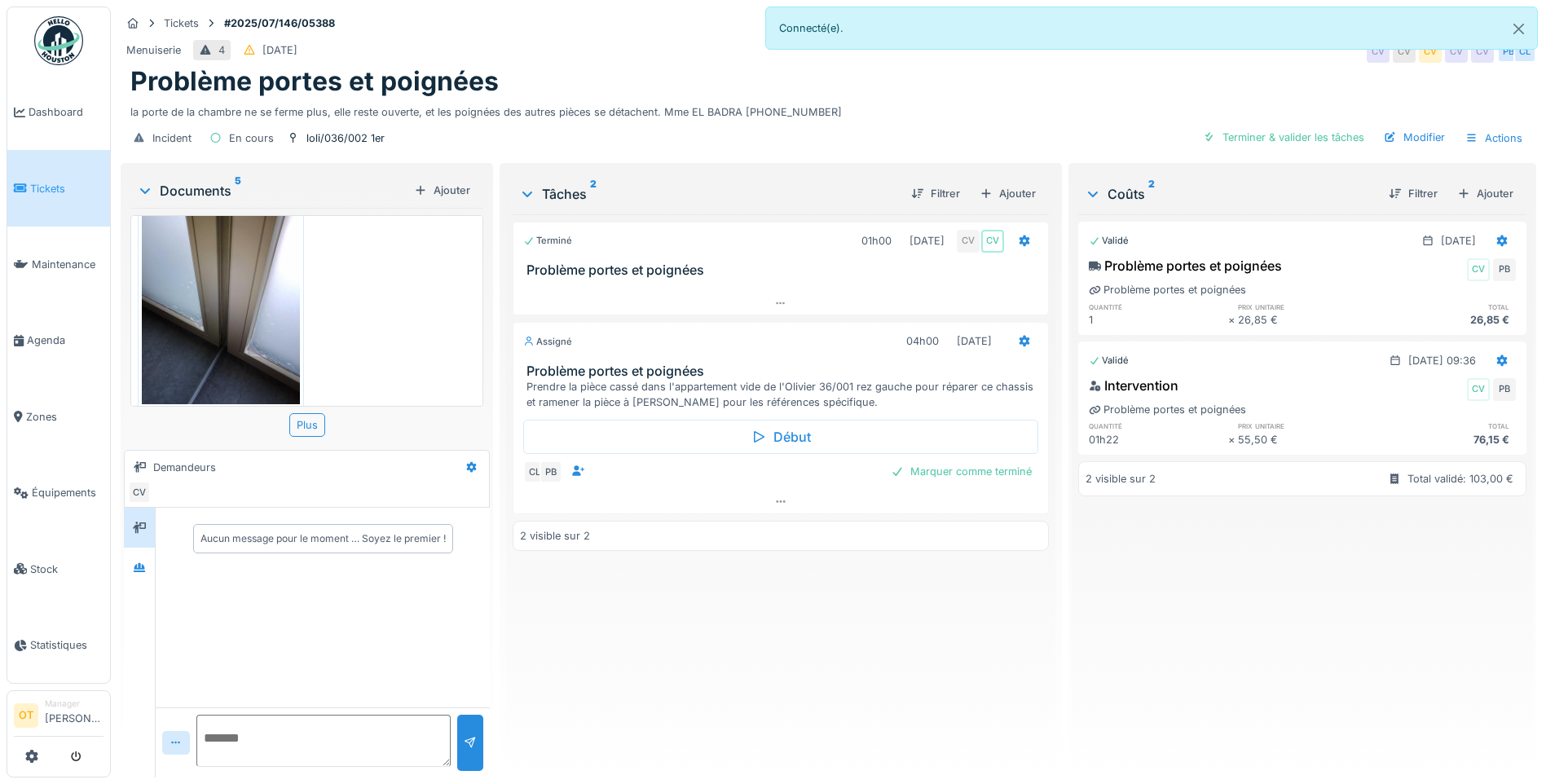
click at [240, 284] on img at bounding box center [220, 299] width 158 height 210
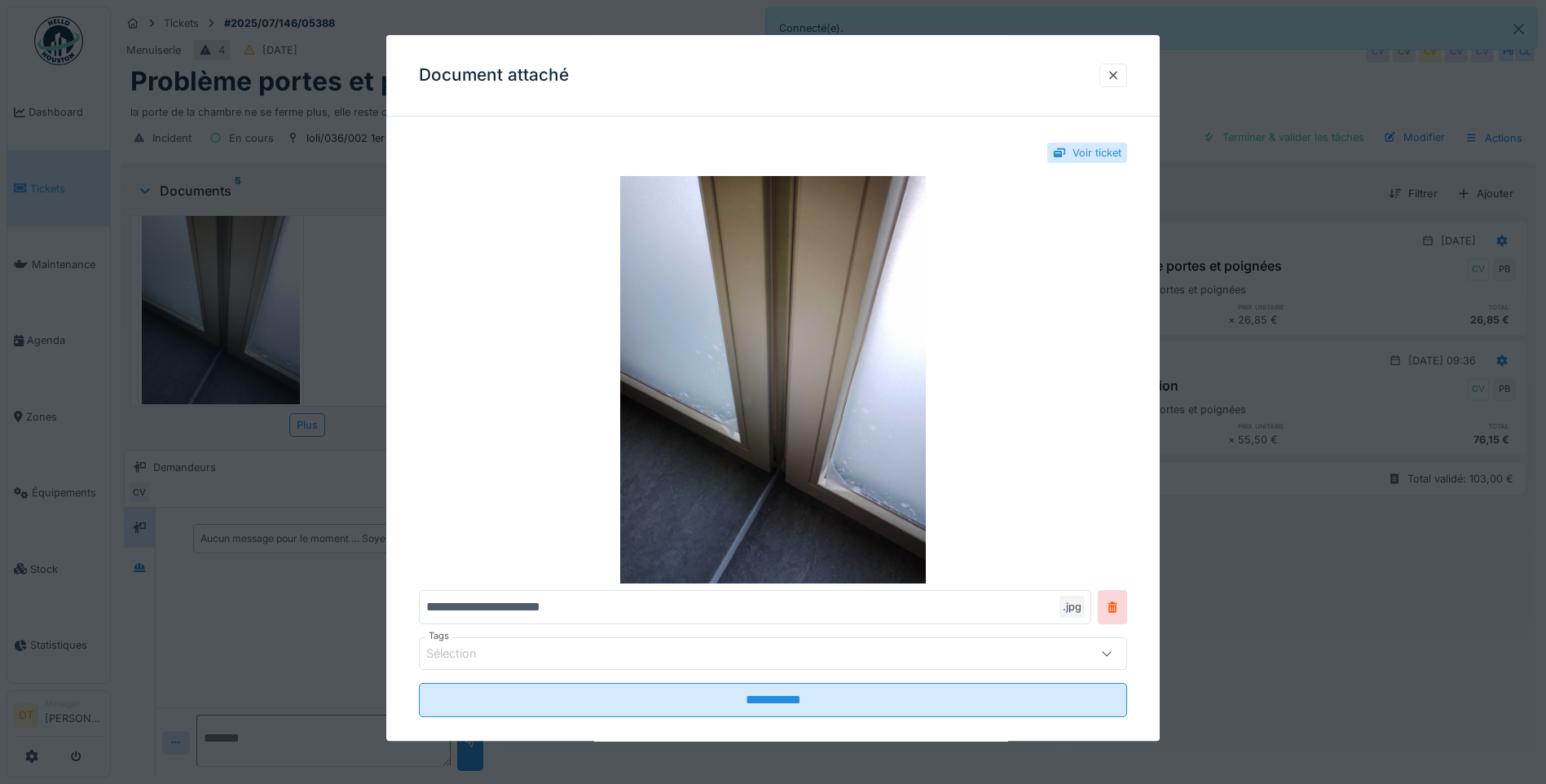
click at [339, 324] on div at bounding box center [773, 392] width 1546 height 784
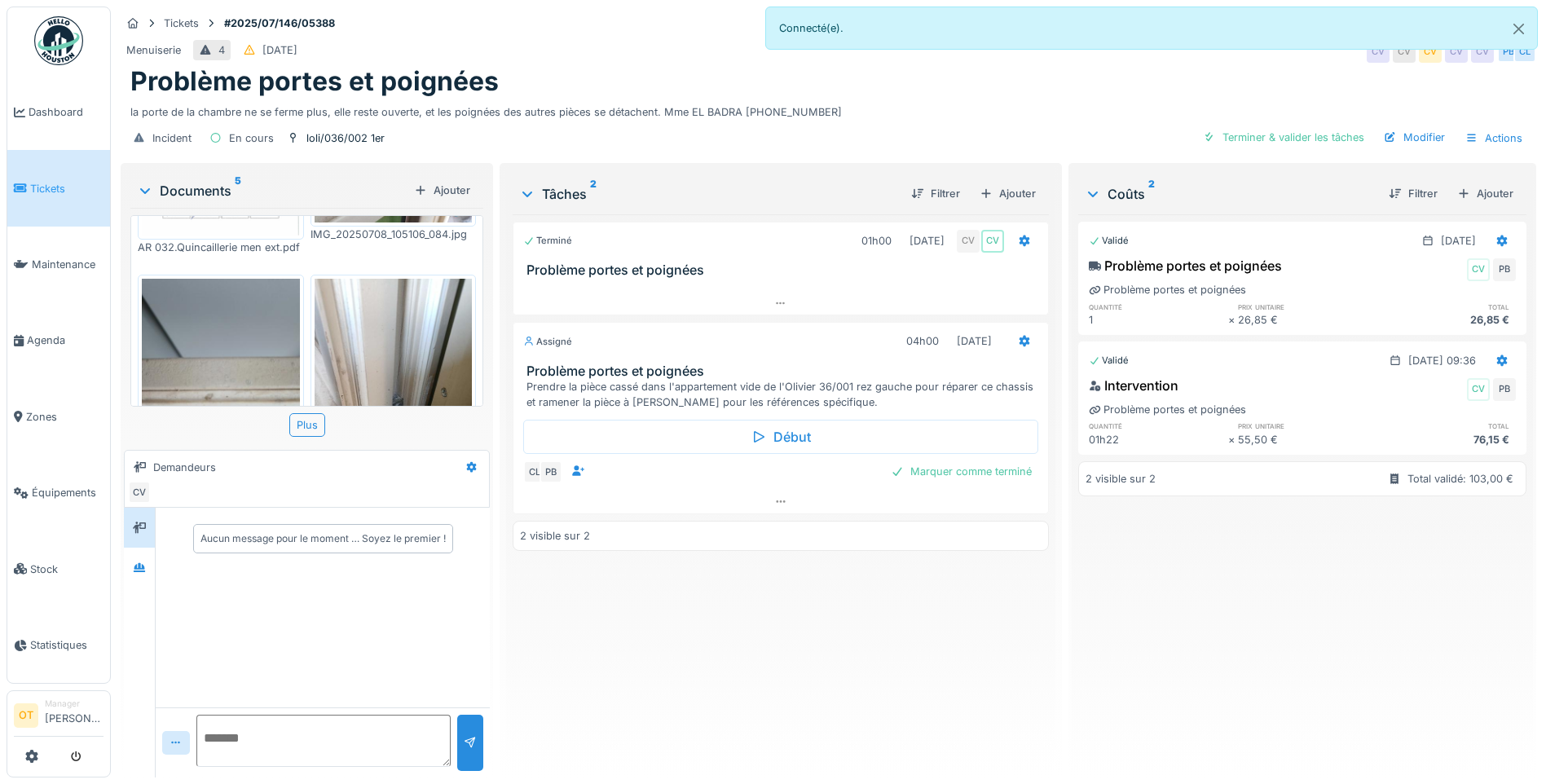
scroll to position [326, 0]
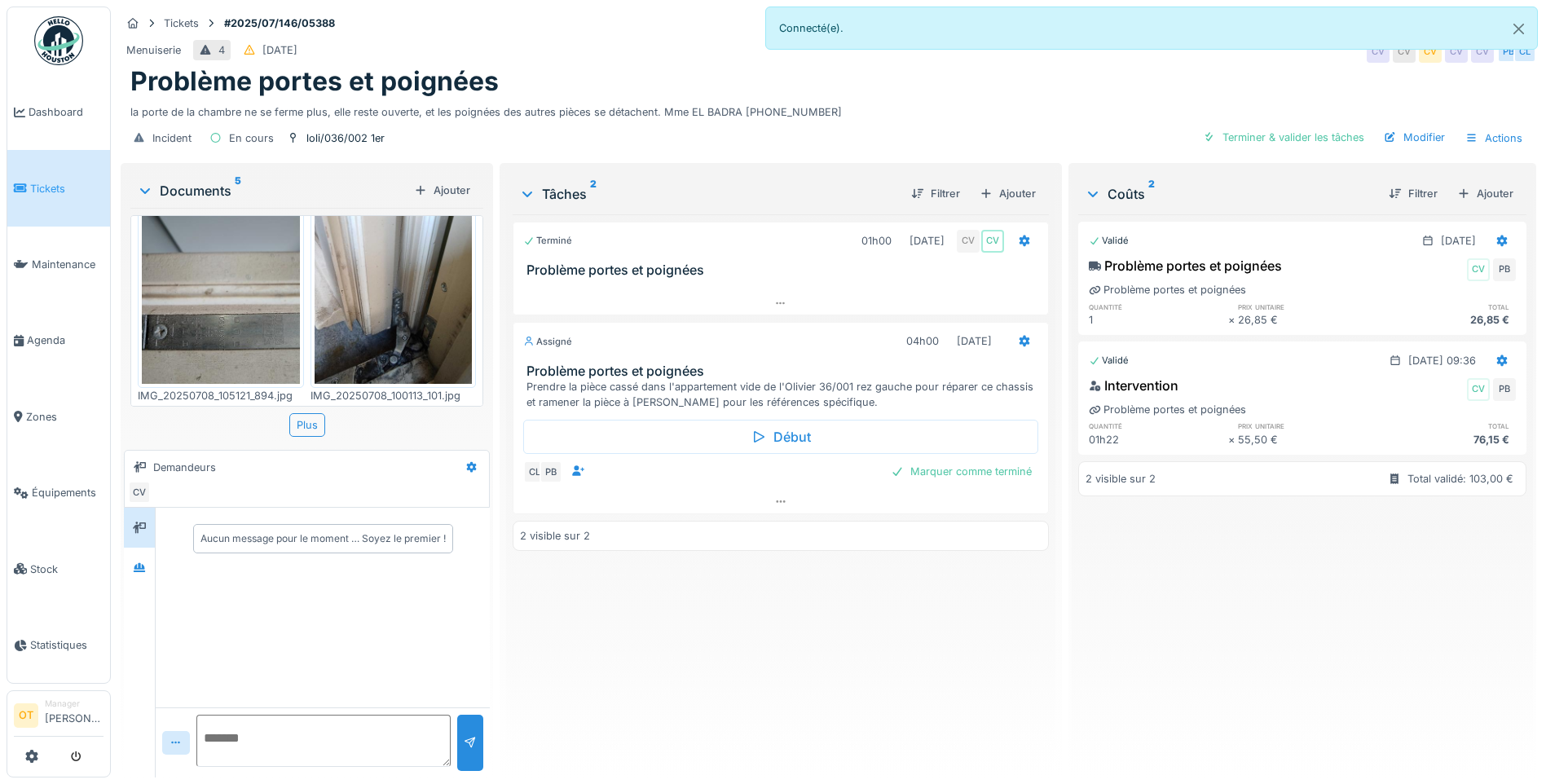
click at [268, 321] on img at bounding box center [220, 278] width 158 height 210
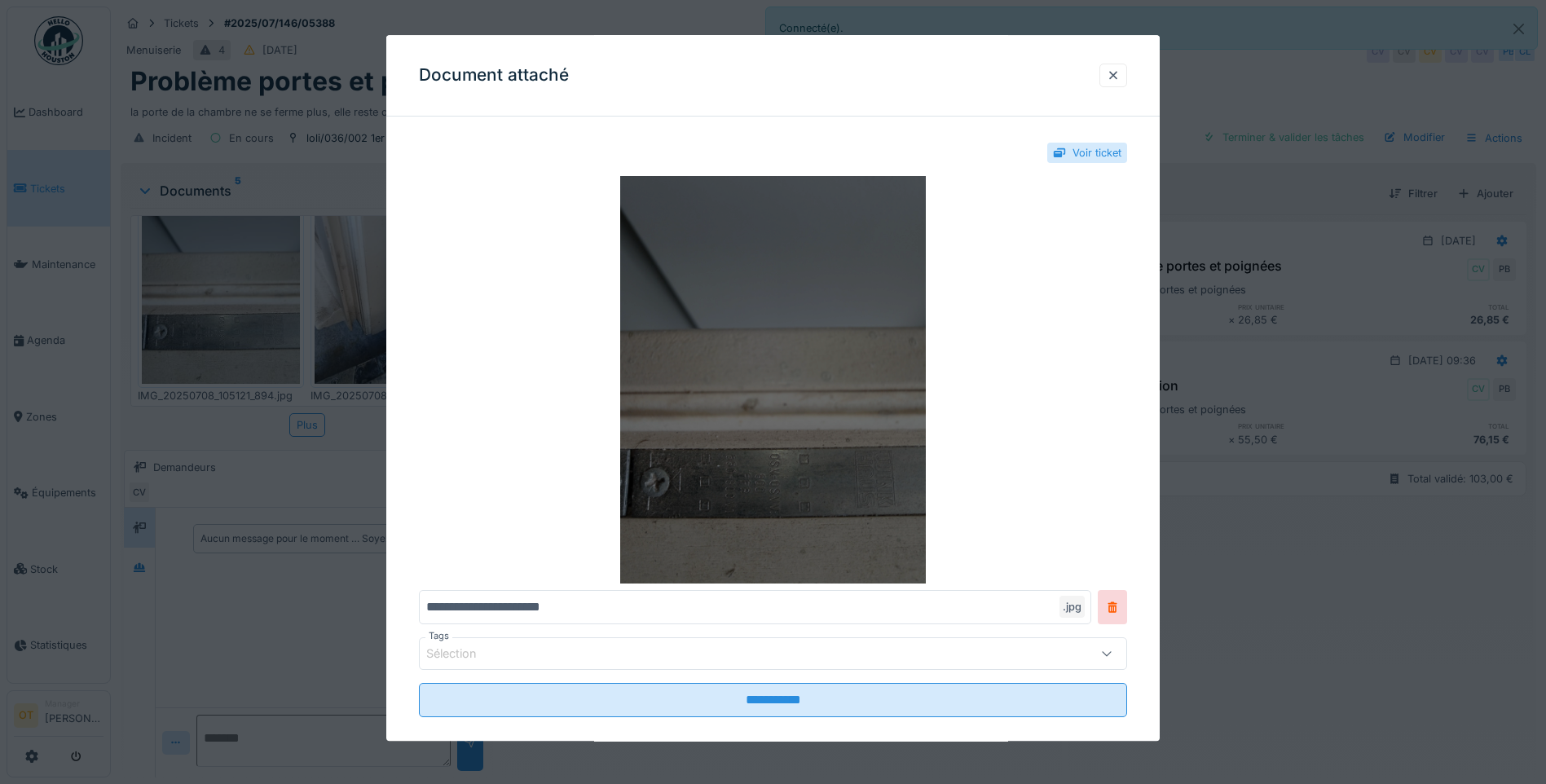
click at [726, 425] on img at bounding box center [773, 380] width 708 height 407
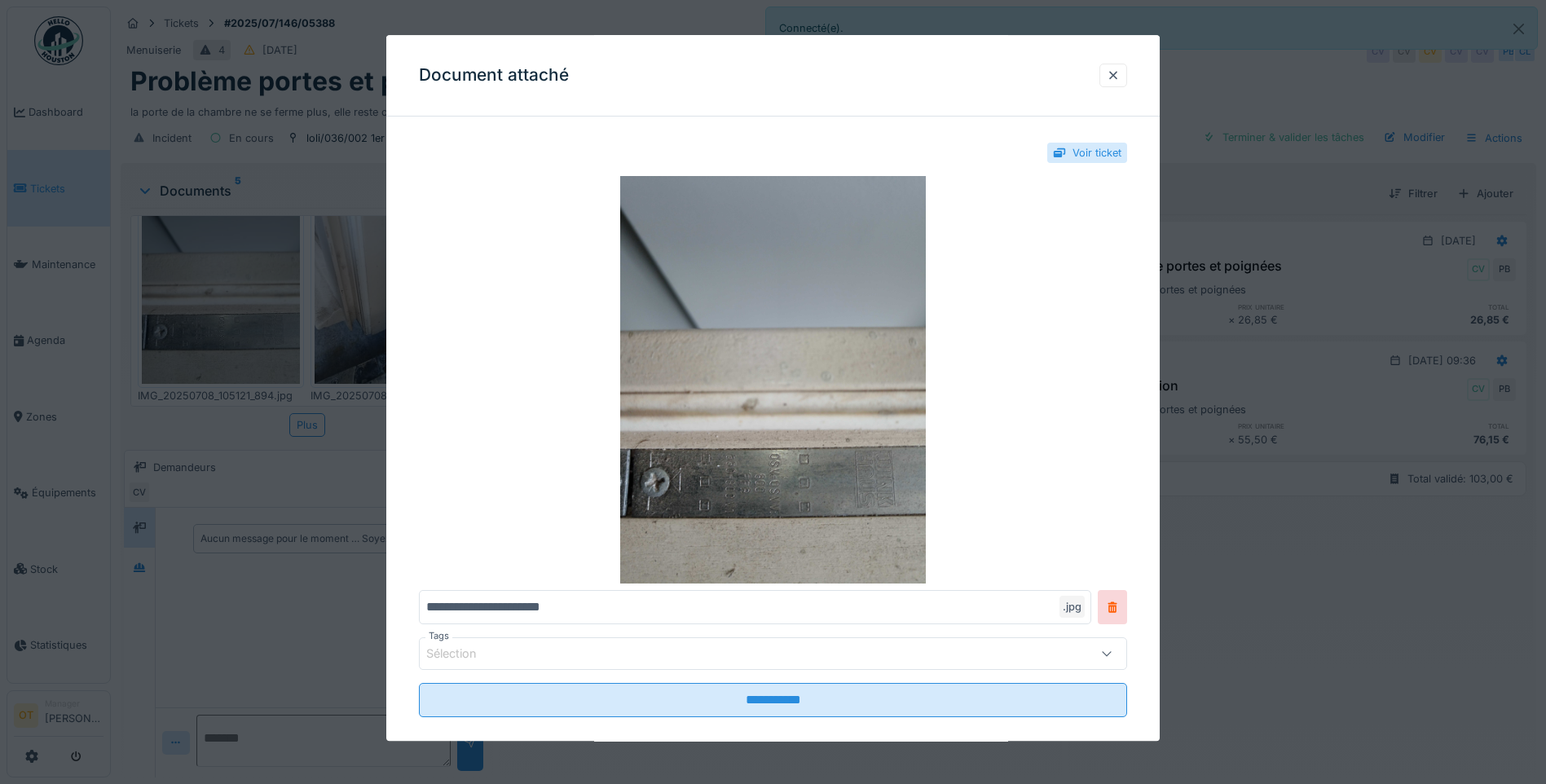
click at [368, 308] on div at bounding box center [773, 392] width 1546 height 784
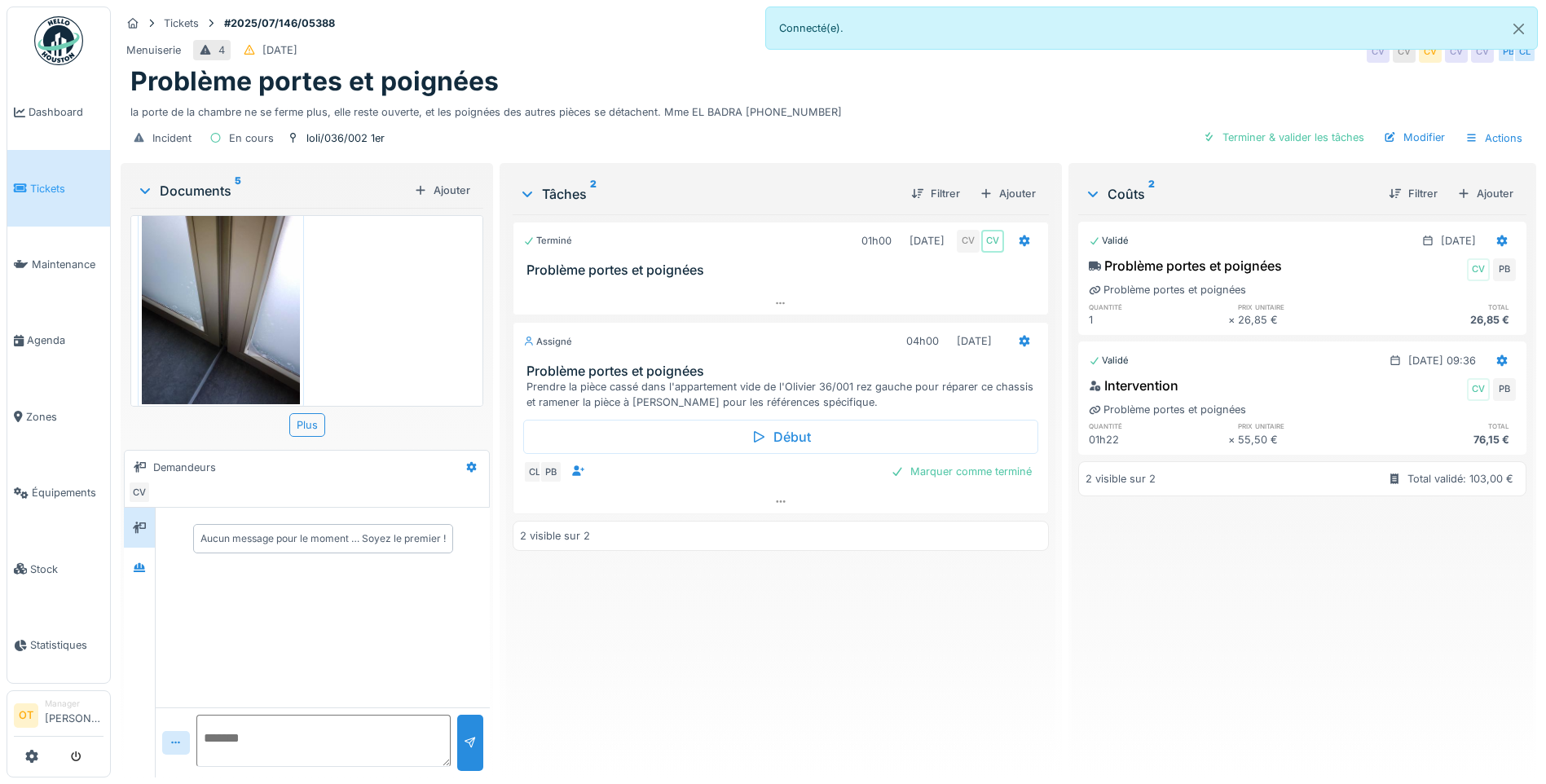
scroll to position [151, 0]
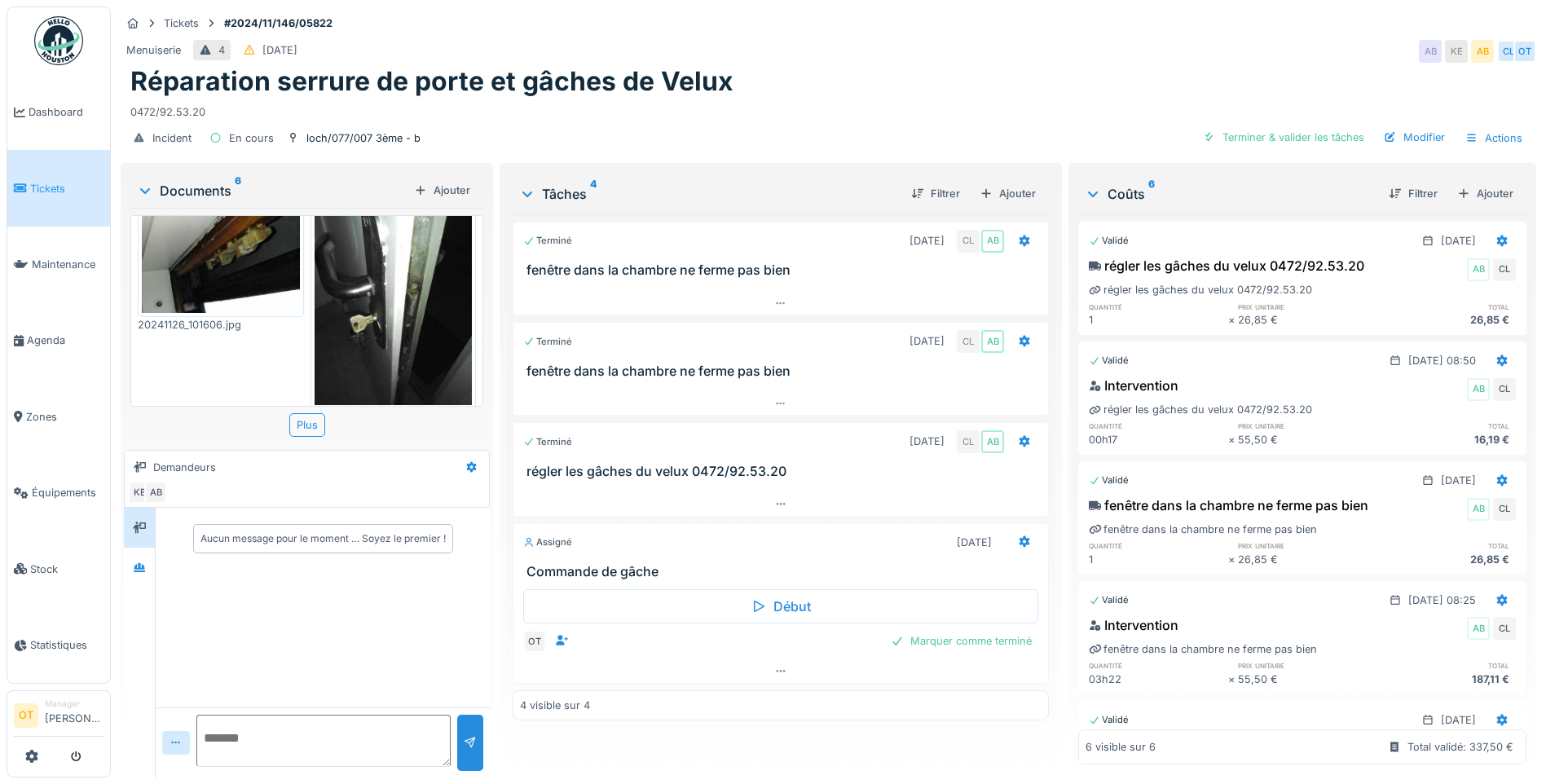
scroll to position [548, 0]
